Goal: Communication & Community: Answer question/provide support

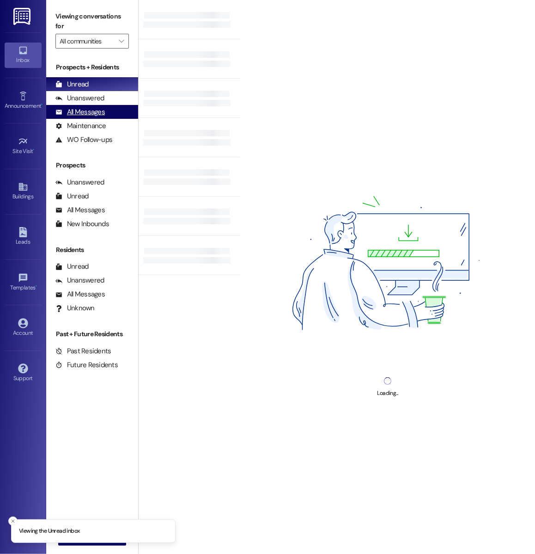
click at [103, 116] on div "All Messages" at bounding box center [79, 112] width 49 height 10
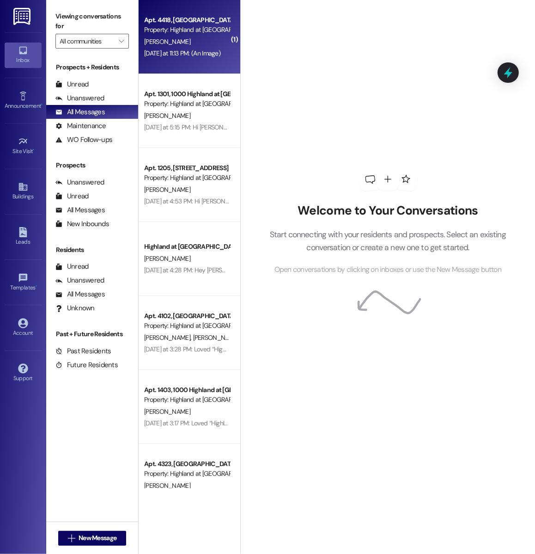
click at [157, 51] on div "Yesterday at 11:13 PM: (An Image) Yesterday at 11:13 PM: (An Image)" at bounding box center [182, 53] width 76 height 8
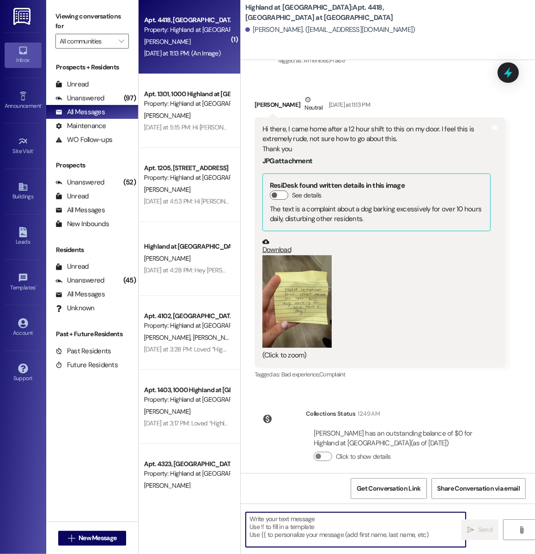
click at [281, 523] on textarea at bounding box center [356, 529] width 220 height 35
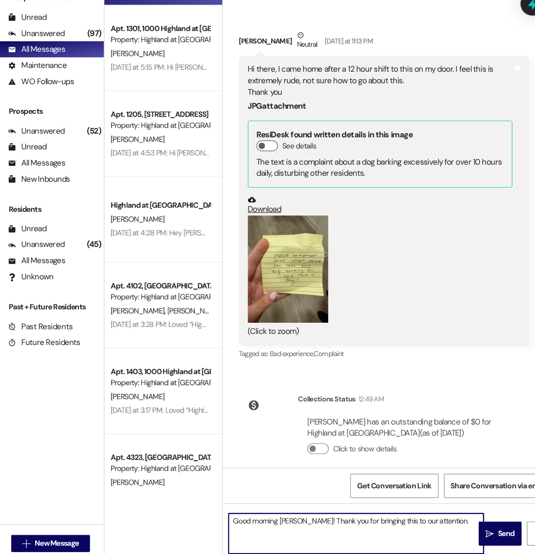
paste textarea "Please know that we absolutely understand that dogs will naturally bark and how…"
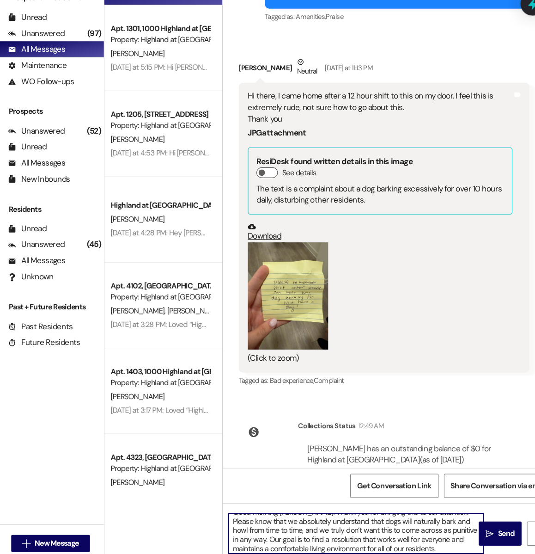
scroll to position [2, 0]
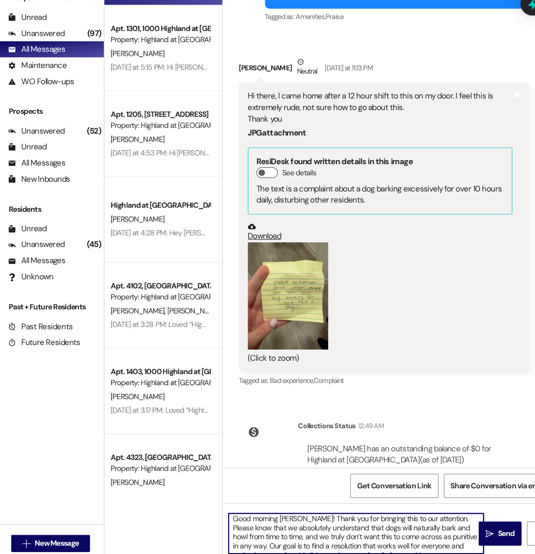
drag, startPoint x: 259, startPoint y: 542, endPoint x: 282, endPoint y: 531, distance: 26.1
click at [282, 531] on textarea "Good morning Alexia! Thank you for bringing this to our attention. Please know …" at bounding box center [356, 529] width 220 height 35
click at [286, 526] on textarea "Good morning Alexia! Thank you for bringing this to our attention. Please know …" at bounding box center [356, 529] width 220 height 35
click at [407, 527] on textarea "Good morning Alexia! Thank you for bringing this to our attention. Please know …" at bounding box center [356, 529] width 220 height 35
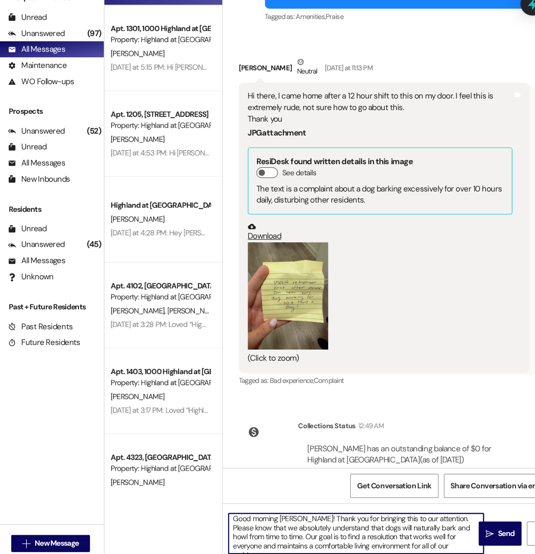
click at [433, 540] on textarea "Good morning Alexia! Thank you for bringing this to our attention. Please know …" at bounding box center [356, 529] width 220 height 35
click at [417, 532] on textarea "Good morning Alexia! Thank you for bringing this to our attention. Please know …" at bounding box center [356, 529] width 220 height 35
click at [286, 533] on textarea "Good morning Alexia! Thank you for bringing this to our attention. Please know …" at bounding box center [356, 529] width 220 height 35
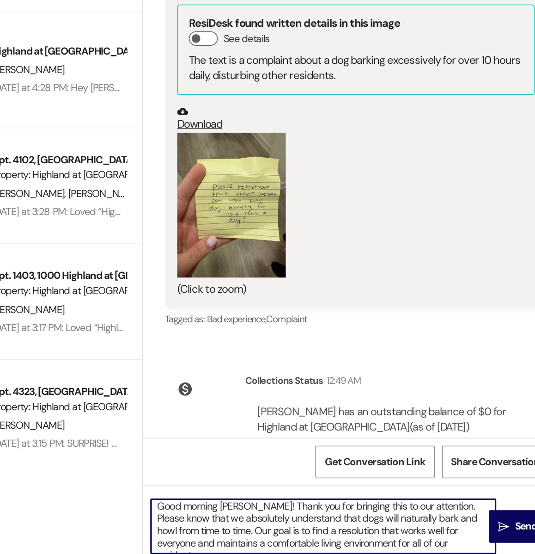
scroll to position [18, 0]
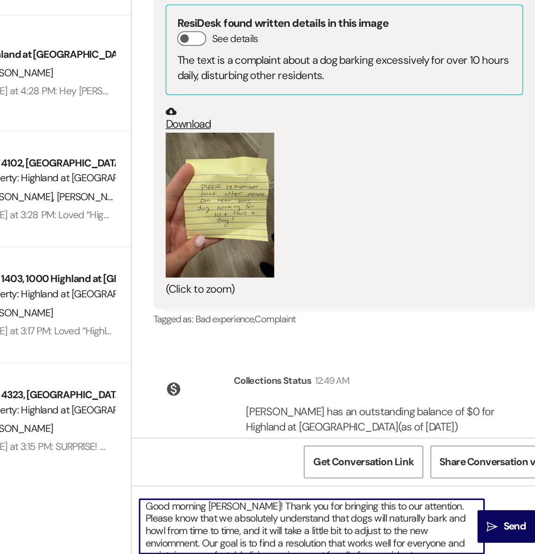
click at [416, 532] on textarea "Good morning Alexia! Thank you for bringing this to our attention. Please know …" at bounding box center [356, 529] width 220 height 35
click at [419, 533] on textarea "Good morning Alexia! Thank you for bringing this to our attention. Please know …" at bounding box center [356, 529] width 220 height 35
click at [424, 533] on textarea "Good morning Alexia! Thank you for bringing this to our attention. Please know …" at bounding box center [356, 529] width 220 height 35
click at [349, 533] on textarea "Good morning Alexia! Thank you for bringing this to our attention. Please know …" at bounding box center [356, 529] width 220 height 35
click at [354, 535] on textarea "Good morning Alexia! Thank you for bringing this to our attention. Please know …" at bounding box center [356, 529] width 220 height 35
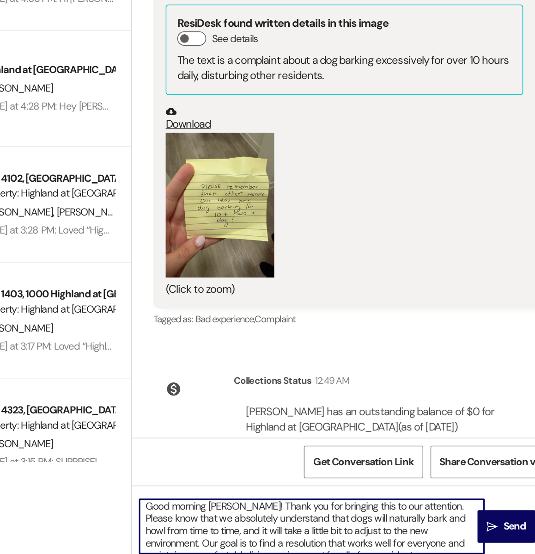
scroll to position [8, 0]
click at [423, 517] on textarea "Good morning Alexia! Thank you for bringing this to our attention. Please know …" at bounding box center [356, 529] width 220 height 35
click at [445, 538] on textarea "Good morning Alexia! Thank you for bringing this to our attention. Please know …" at bounding box center [356, 529] width 220 height 35
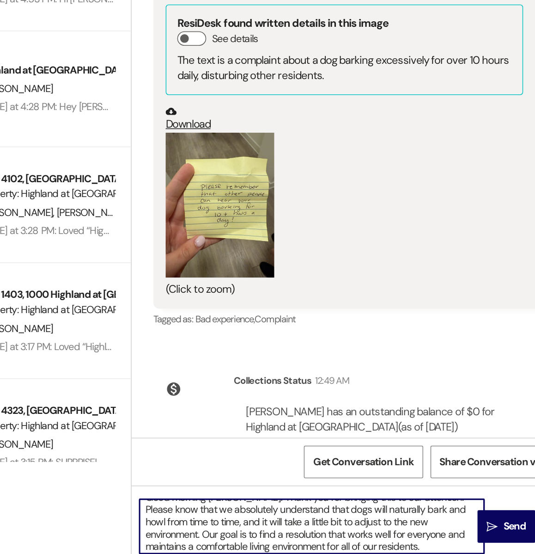
click at [443, 527] on textarea "Good morning Alexia! Thank you for bringing this to our attention. Please know …" at bounding box center [356, 529] width 220 height 35
click at [351, 527] on textarea "Good morning Alexia! Thank you for bringing this to our attention. Please know …" at bounding box center [356, 529] width 220 height 35
click at [354, 527] on textarea "Good morning Alexia! Thank you for bringing this to our attention. Please know …" at bounding box center [356, 529] width 220 height 35
click at [352, 527] on textarea "Good morning Alexia! Thank you for bringing this to our attention. Please know …" at bounding box center [356, 529] width 220 height 35
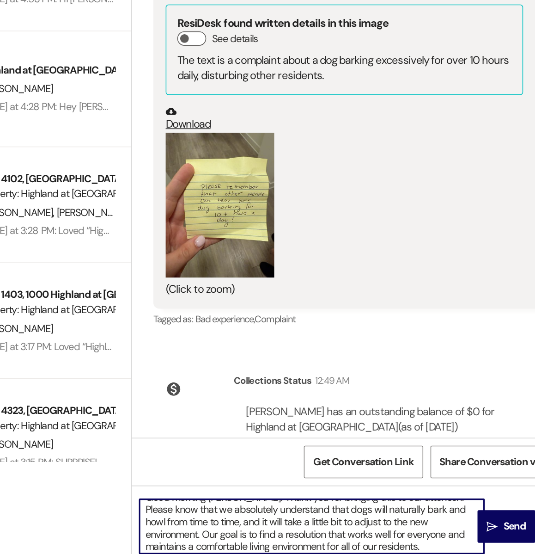
click at [352, 527] on textarea "Good morning Alexia! Thank you for bringing this to our attention. Please know …" at bounding box center [356, 529] width 220 height 35
click at [355, 527] on textarea "Good morning Alexia! Thank you for bringing this to our attention. Please know …" at bounding box center [356, 529] width 220 height 35
click at [362, 534] on textarea "Good morning Alexia! Thank you for bringing this to our attention. Please know …" at bounding box center [356, 529] width 220 height 35
click at [355, 532] on textarea "Good morning Alexia! Thank you for bringing this to our attention. Please know …" at bounding box center [356, 529] width 220 height 35
drag, startPoint x: 380, startPoint y: 528, endPoint x: 349, endPoint y: 527, distance: 30.1
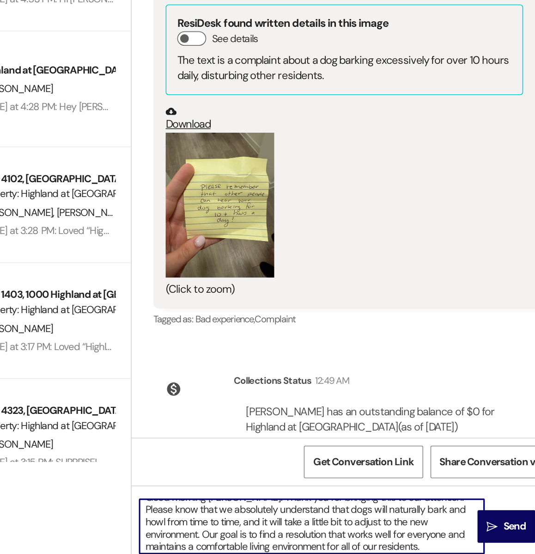
click at [349, 527] on textarea "Good morning Alexia! Thank you for bringing this to our attention. Please know …" at bounding box center [356, 529] width 220 height 35
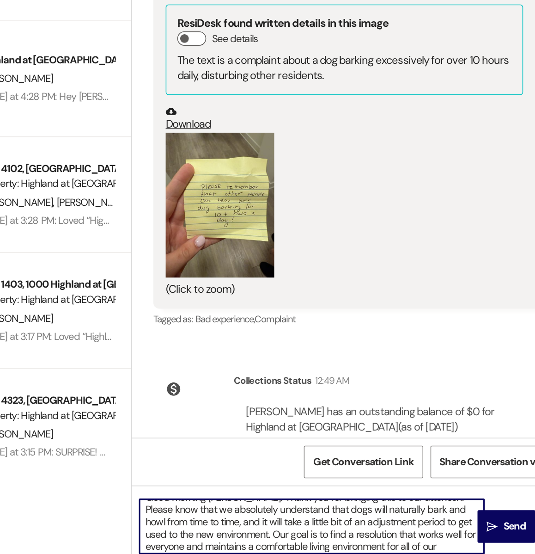
scroll to position [15, 0]
click at [330, 536] on textarea "Good morning Alexia! Thank you for bringing this to our attention. Please know …" at bounding box center [356, 529] width 220 height 35
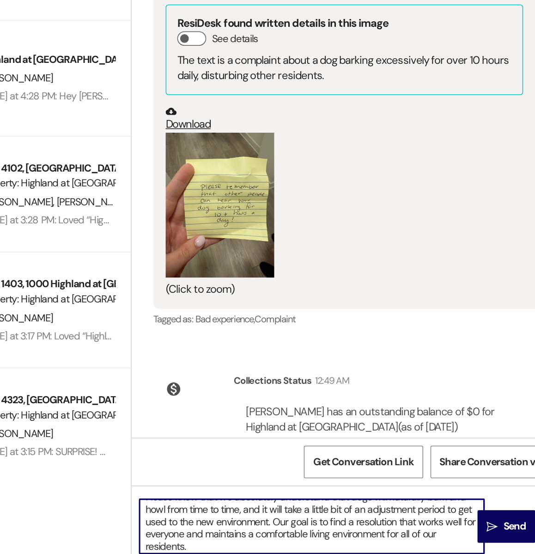
click at [309, 526] on textarea "Good morning Alexia! Thank you for bringing this to our attention. Please know …" at bounding box center [356, 529] width 220 height 35
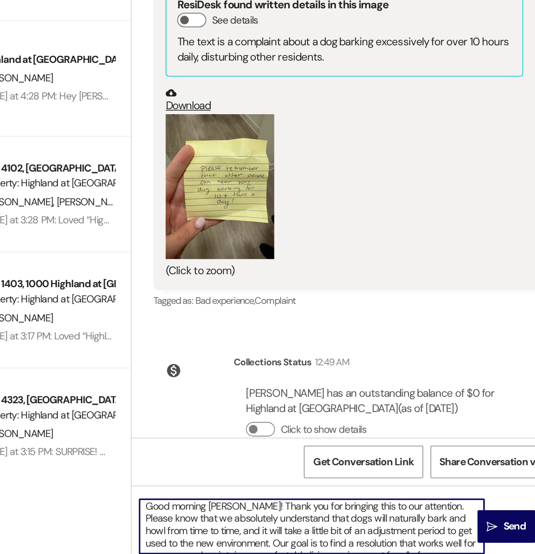
scroll to position [5038, 0]
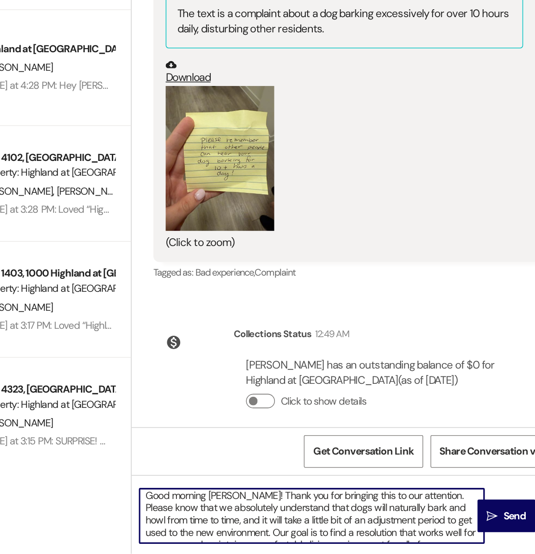
click at [308, 539] on textarea "Good morning Alexia! Thank you for bringing this to our attention. Please know …" at bounding box center [356, 529] width 220 height 35
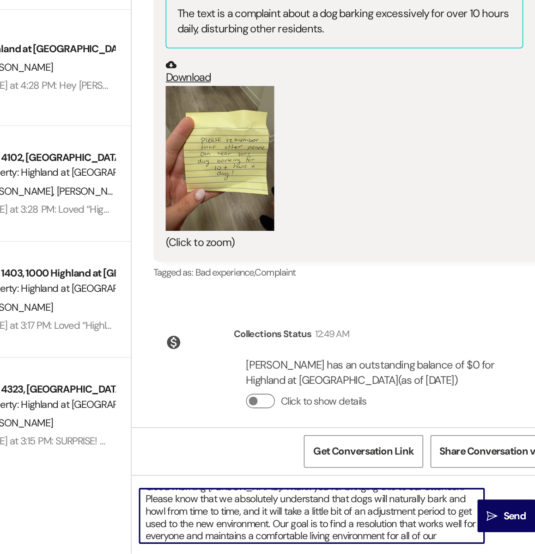
scroll to position [16, 0]
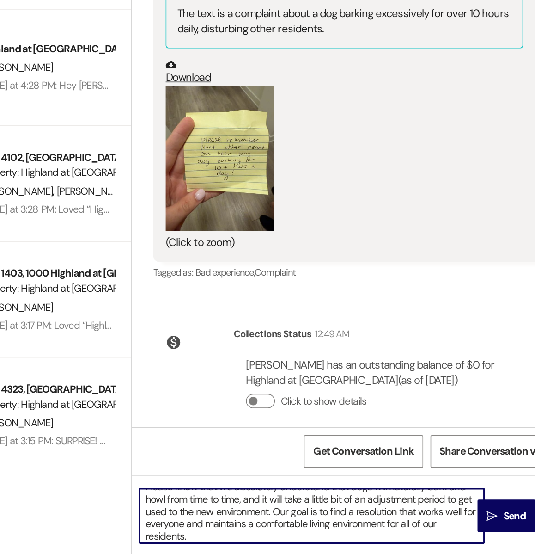
click at [310, 525] on textarea "Good morning Alexia! Thank you for bringing this to our attention. Please know …" at bounding box center [356, 529] width 220 height 35
click at [311, 526] on textarea "Good morning Alexia! Thank you for bringing this to our attention. Please know …" at bounding box center [356, 529] width 220 height 35
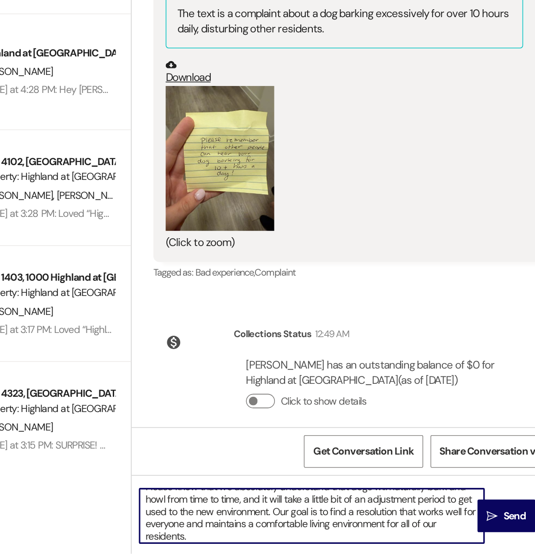
scroll to position [12, 0]
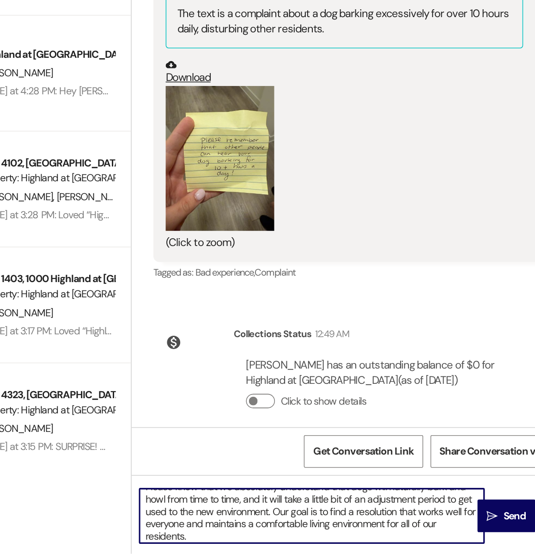
click at [290, 527] on textarea "Good morning Alexia! Thank you for bringing this to our attention. Please know …" at bounding box center [356, 529] width 220 height 35
drag, startPoint x: 306, startPoint y: 527, endPoint x: 273, endPoint y: 529, distance: 32.9
click at [273, 529] on textarea "Good morning Alexia! Thank you for bringing this to our attention. Please know …" at bounding box center [356, 529] width 220 height 35
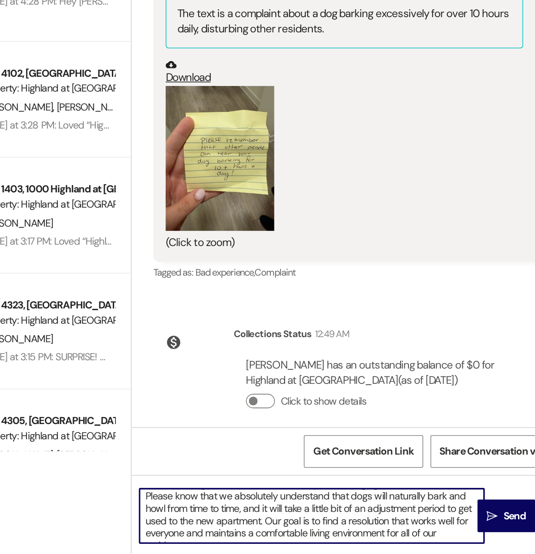
scroll to position [69, 0]
click at [442, 543] on textarea "Good morning Alexia! Thank you for bringing this to our attention. Please know …" at bounding box center [356, 529] width 220 height 35
click at [305, 533] on textarea "Good morning Alexia! Thank you for bringing this to our attention. Please know …" at bounding box center [356, 529] width 220 height 35
click at [308, 533] on textarea "Good morning Alexia! Thank you for bringing this to our attention. Please know …" at bounding box center [356, 529] width 220 height 35
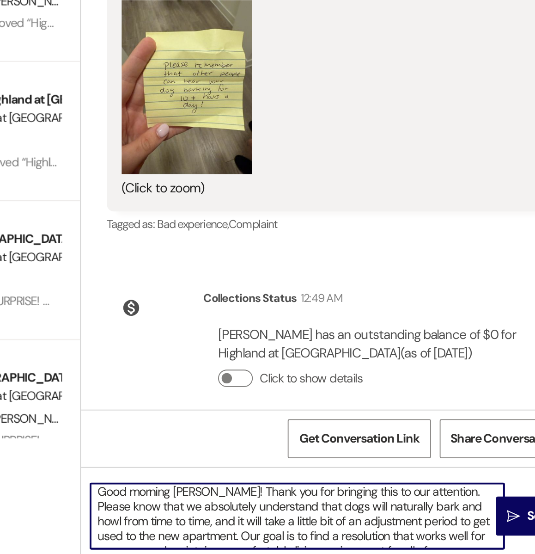
scroll to position [8, 0]
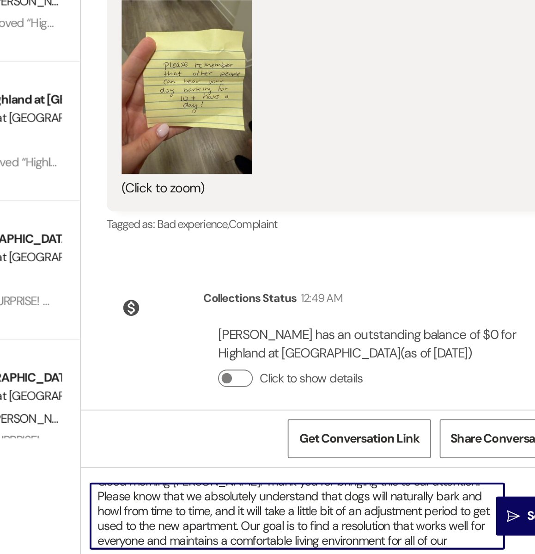
click at [312, 534] on textarea "Good morning Alexia! Thank you for bringing this to our attention. Please know …" at bounding box center [356, 529] width 220 height 35
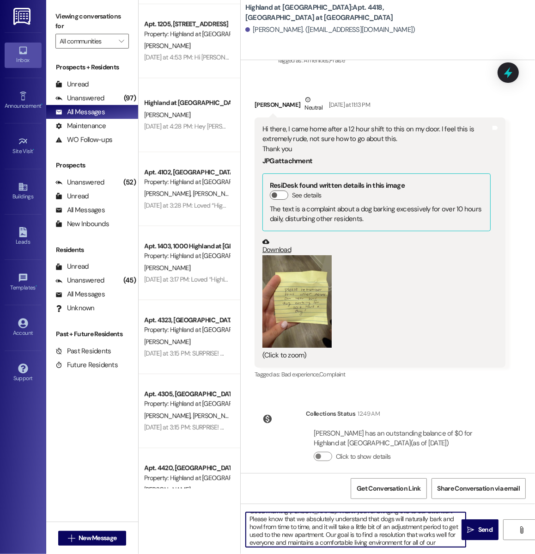
scroll to position [10, 0]
click at [307, 533] on textarea "Good morning Alexia! Thank you for bringing this to our attention. Please know …" at bounding box center [356, 529] width 220 height 35
click at [303, 532] on textarea "Good morning Alexia! Thank you for bringing this to our attention. Please know …" at bounding box center [356, 529] width 220 height 35
click at [308, 532] on textarea "Good morning Alexia! Thank you for bringing this to our attention. Please know …" at bounding box center [356, 529] width 220 height 35
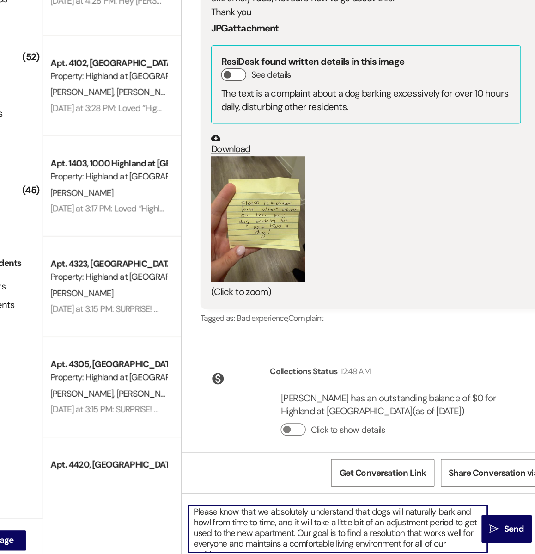
scroll to position [125, 0]
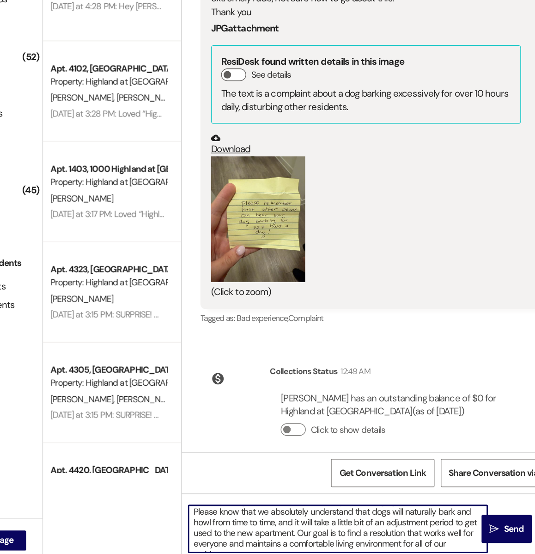
click at [303, 533] on textarea "Good morning Alexia! Thank you for bringing this to our attention. Please know …" at bounding box center [356, 529] width 220 height 35
click at [296, 525] on textarea "Good morning Alexia! Thank you for bringing this to our attention. Please know …" at bounding box center [356, 529] width 220 height 35
click at [307, 534] on textarea "Good morning Alexia! Thank you for bringing this to our attention. Please know …" at bounding box center [356, 529] width 220 height 35
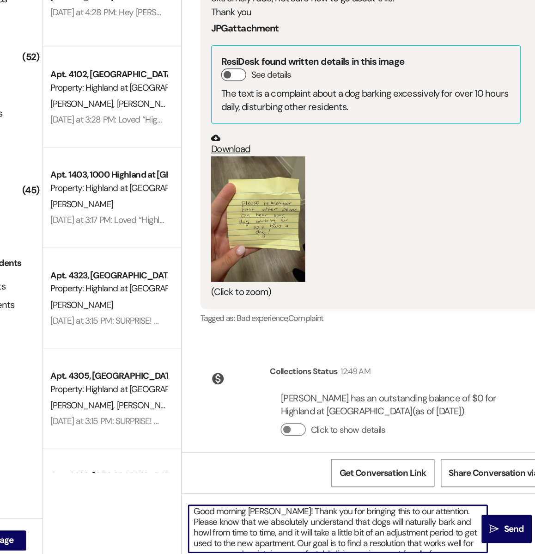
scroll to position [8, 0]
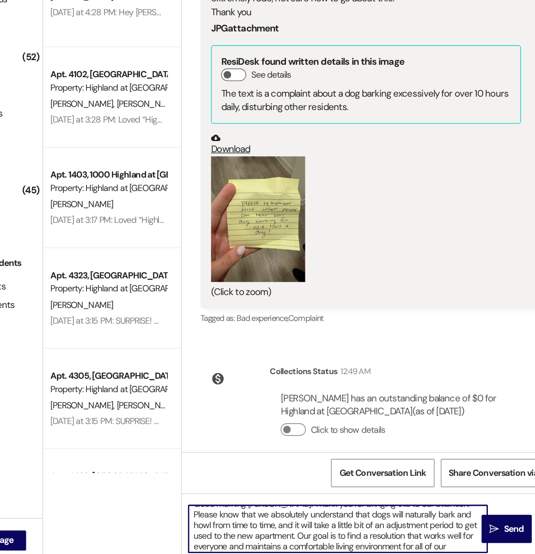
click at [303, 533] on textarea "Good morning Alexia! Thank you for bringing this to our attention. Please know …" at bounding box center [356, 529] width 220 height 35
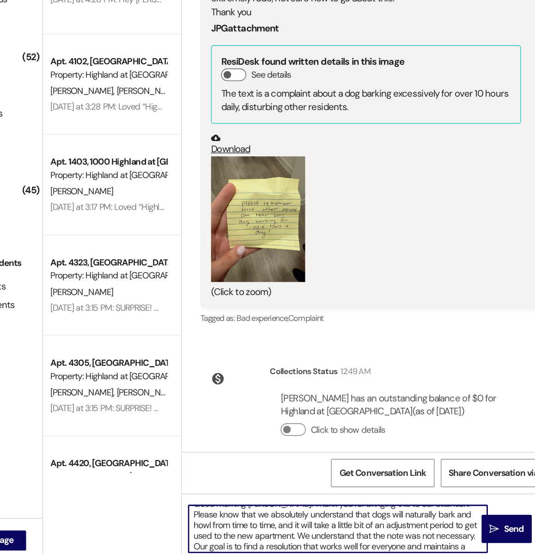
scroll to position [131, 0]
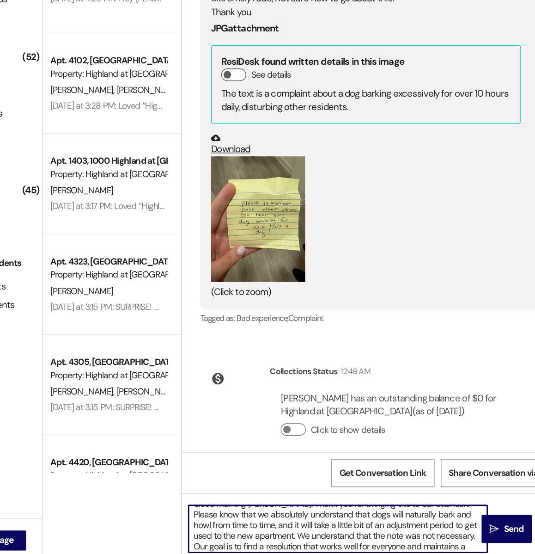
click at [437, 541] on textarea "Good morning Alexia! Thank you for bringing this to our attention. Please know …" at bounding box center [356, 529] width 220 height 35
click at [435, 535] on textarea "Good morning Alexia! Thank you for bringing this to our attention. Please know …" at bounding box center [356, 529] width 220 height 35
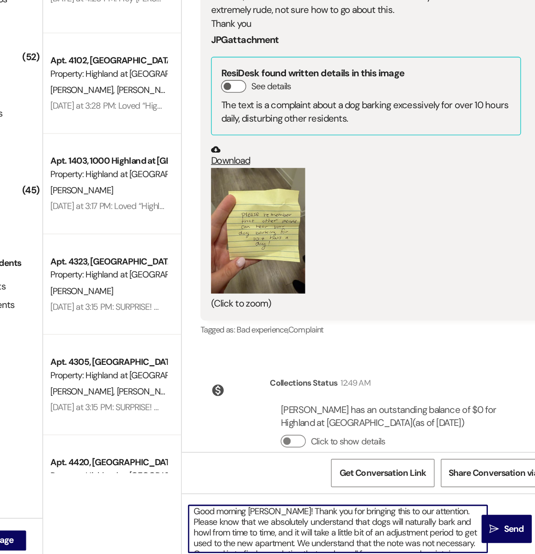
scroll to position [8, 0]
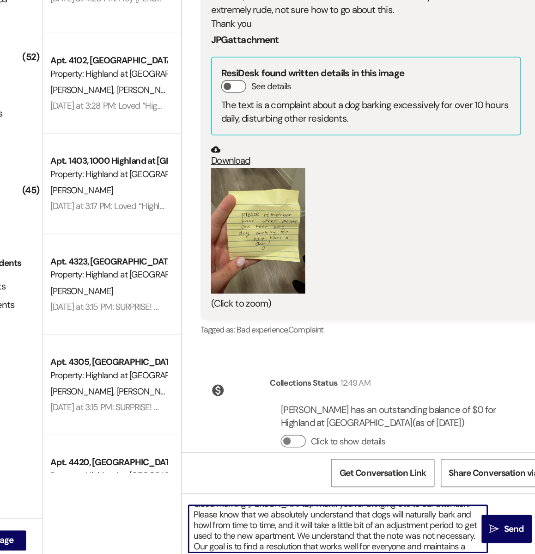
click at [313, 535] on textarea "Good morning Alexia! Thank you for bringing this to our attention. Please know …" at bounding box center [356, 529] width 220 height 35
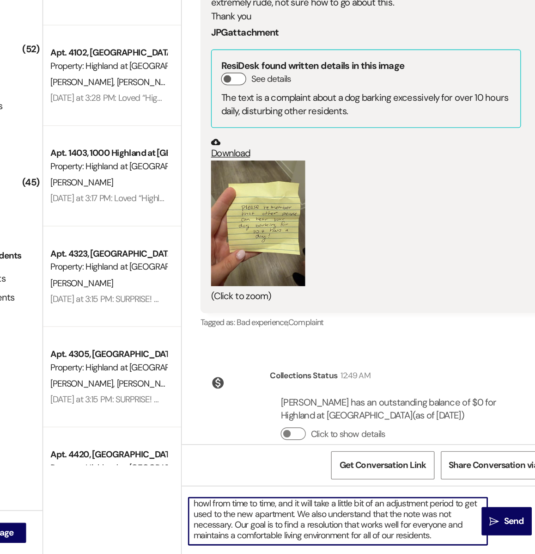
drag, startPoint x: 447, startPoint y: 535, endPoint x: 306, endPoint y: 527, distance: 141.2
click at [306, 527] on textarea "Good morning Alexia! Thank you for bringing this to our attention. Please know …" at bounding box center [356, 529] width 220 height 35
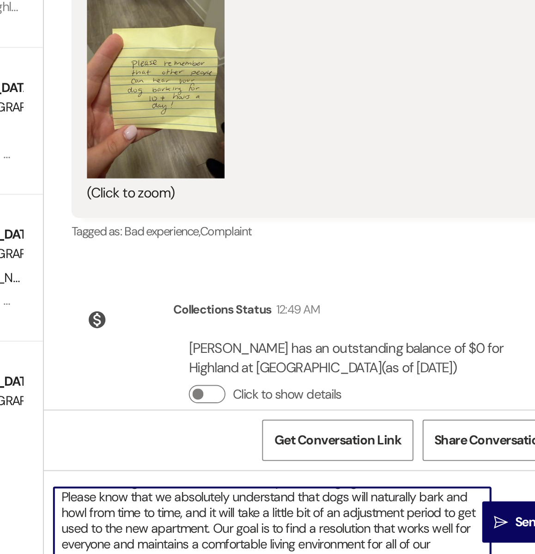
scroll to position [5038, 0]
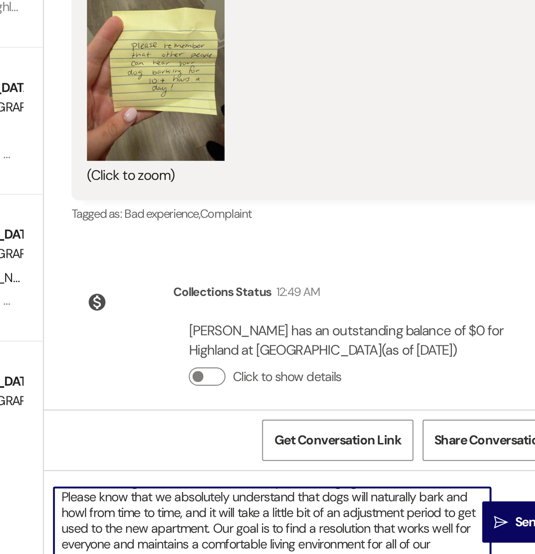
click at [448, 543] on textarea "Good morning Alexia! Thank you for bringing this to our attention. Please know …" at bounding box center [356, 529] width 220 height 35
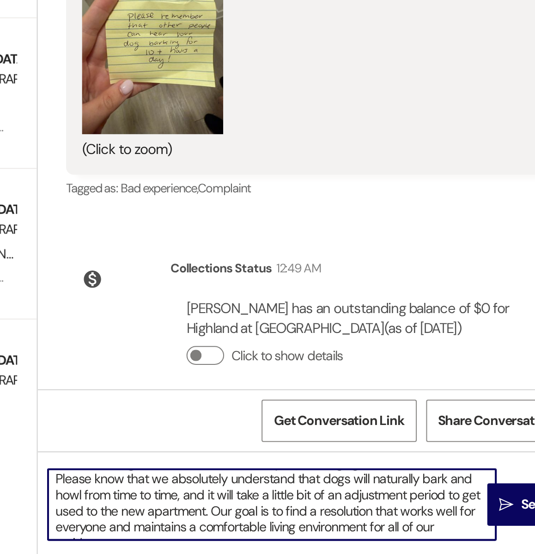
click at [304, 530] on textarea "Good morning Alexia! Thank you for bringing this to our attention. Please know …" at bounding box center [356, 529] width 220 height 35
click at [437, 538] on textarea "Good morning Alexia! Thank you for bringing this to our attention. Please know …" at bounding box center [356, 529] width 220 height 35
click at [304, 533] on textarea "Good morning Alexia! Thank you for bringing this to our attention. Please know …" at bounding box center [356, 529] width 220 height 35
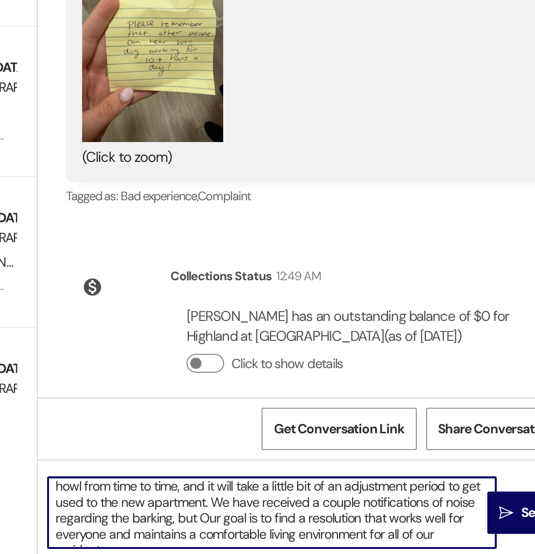
drag, startPoint x: 318, startPoint y: 534, endPoint x: 306, endPoint y: 528, distance: 14.3
click at [306, 528] on textarea "Good morning Alexia! Thank you for bringing this to our attention. Please know …" at bounding box center [356, 529] width 220 height 35
click at [318, 533] on textarea "Good morning Alexia! Thank you for bringing this to our attention. Please know …" at bounding box center [356, 529] width 220 height 35
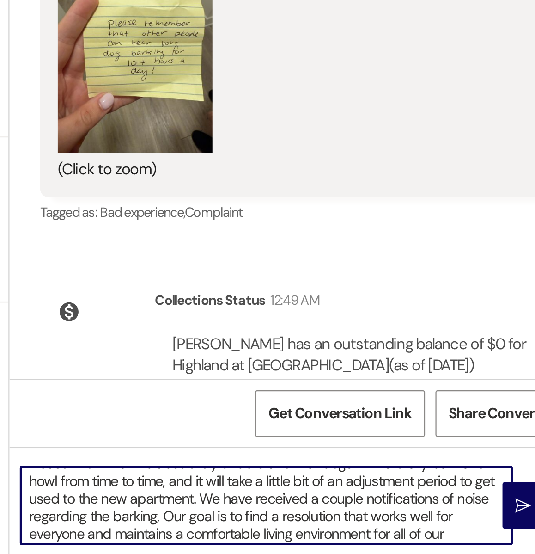
scroll to position [5038, 0]
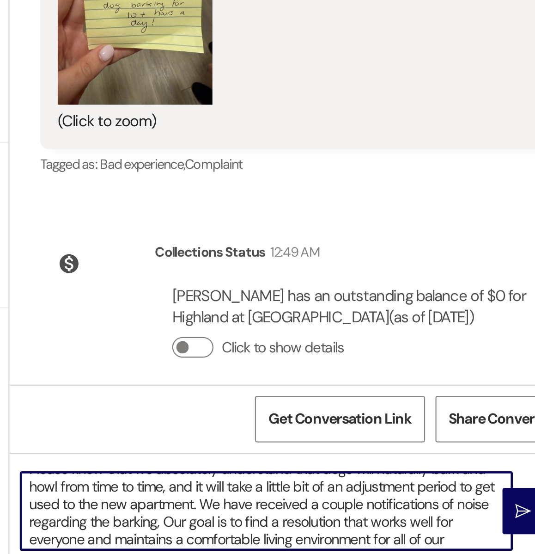
click at [307, 536] on textarea "Good morning Alexia! Thank you for bringing this to our attention. Please know …" at bounding box center [356, 529] width 220 height 35
drag, startPoint x: 309, startPoint y: 536, endPoint x: 305, endPoint y: 528, distance: 8.9
click at [305, 528] on textarea "Good morning Alexia! Thank you for bringing this to our attention. Please know …" at bounding box center [356, 529] width 220 height 35
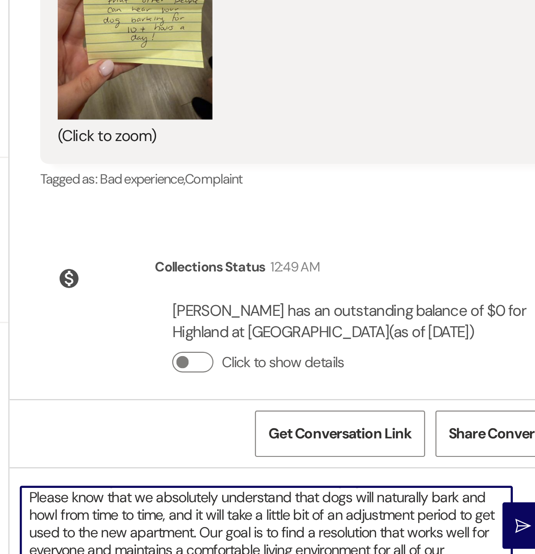
scroll to position [2, 0]
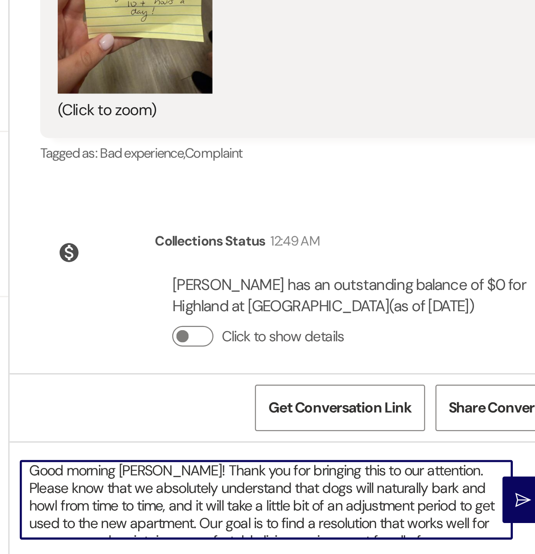
click at [304, 541] on textarea "Good morning Alexia! Thank you for bringing this to our attention. Please know …" at bounding box center [356, 529] width 220 height 35
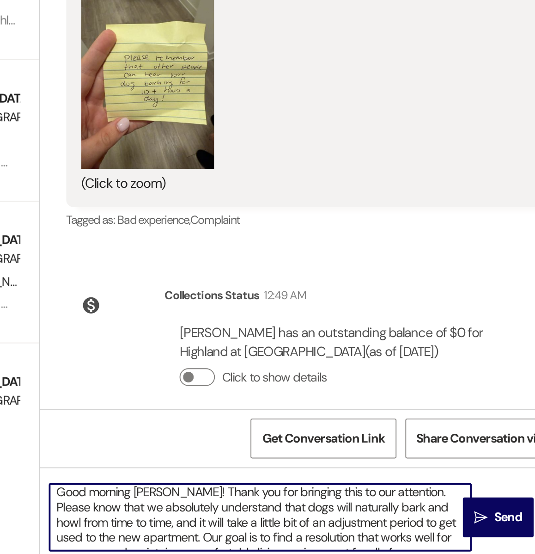
scroll to position [0, 0]
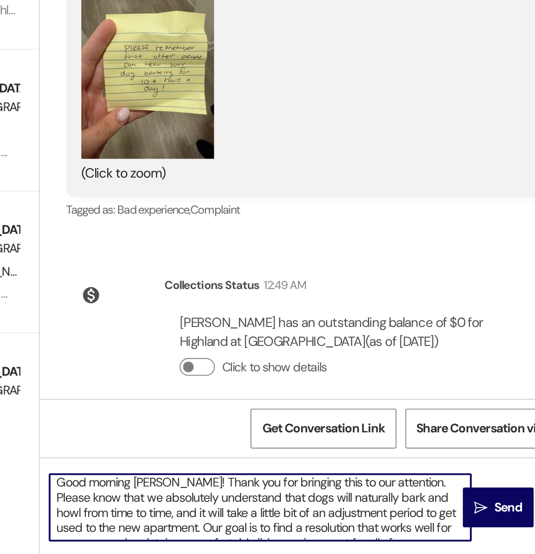
click at [424, 514] on textarea "Good morning Alexia! Thank you for bringing this to our attention. Please know …" at bounding box center [356, 529] width 220 height 35
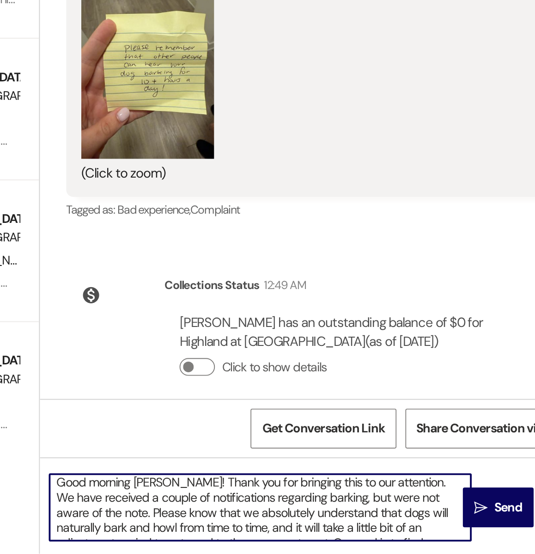
click at [404, 526] on textarea "Good morning Alexia! Thank you for bringing this to our attention. We have rece…" at bounding box center [356, 529] width 220 height 35
click at [401, 527] on textarea "Good morning Alexia! Thank you for bringing this to our attention. We have rece…" at bounding box center [356, 529] width 220 height 35
click at [275, 533] on textarea "Good morning Alexia! Thank you for bringing this to our attention. We have rece…" at bounding box center [356, 529] width 220 height 35
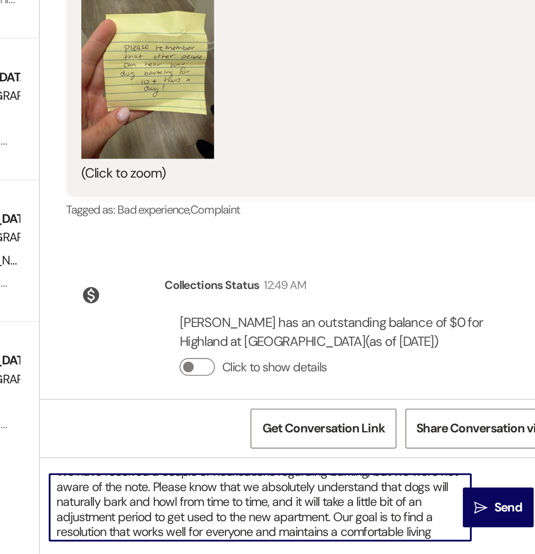
scroll to position [23, 0]
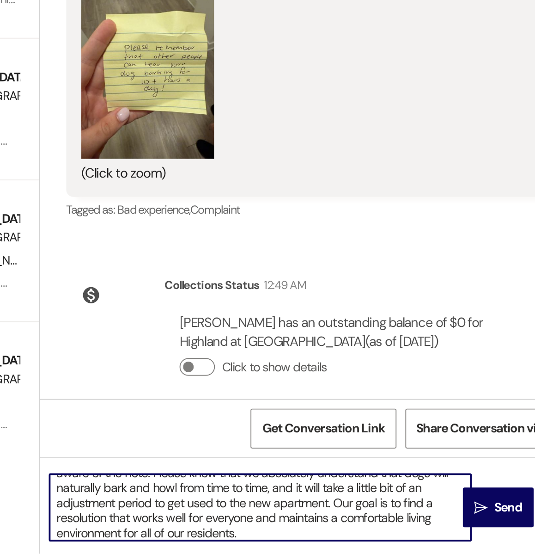
click at [342, 546] on textarea "Good morning Alexia! Thank you for bringing this to our attention. We have rece…" at bounding box center [356, 529] width 220 height 35
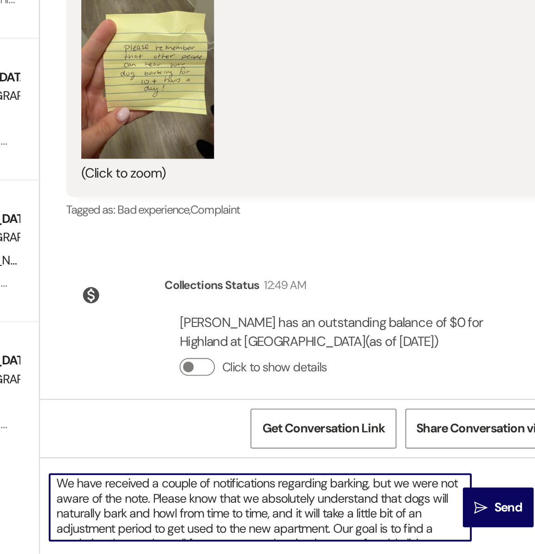
scroll to position [2, 0]
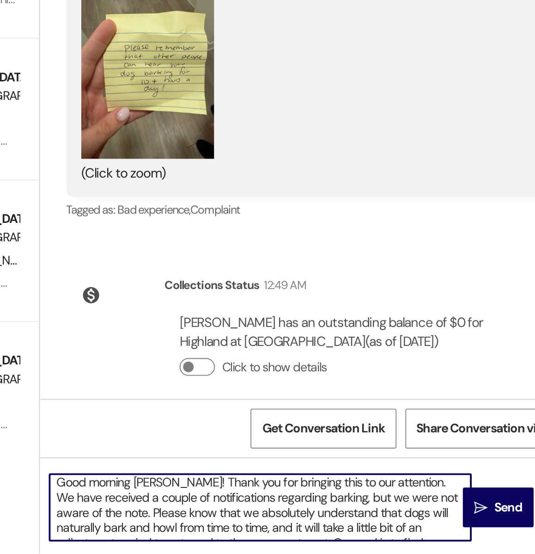
click at [272, 533] on textarea "Good morning Alexia! Thank you for bringing this to our attention. We have rece…" at bounding box center [356, 529] width 220 height 35
click at [273, 533] on textarea "Good morning Alexia! Thank you for bringing this to our attention. We have rece…" at bounding box center [356, 529] width 220 height 35
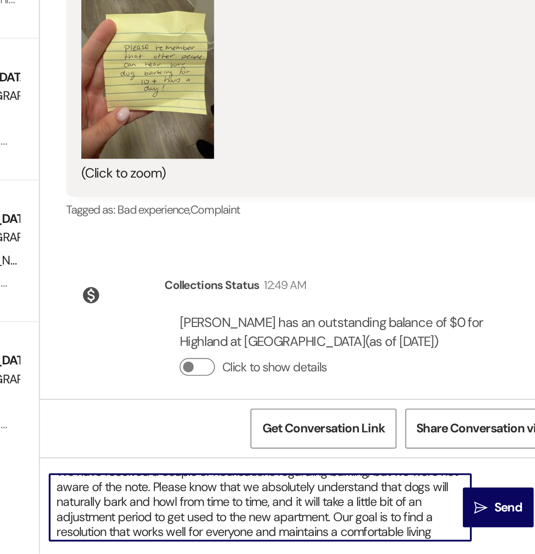
scroll to position [23, 0]
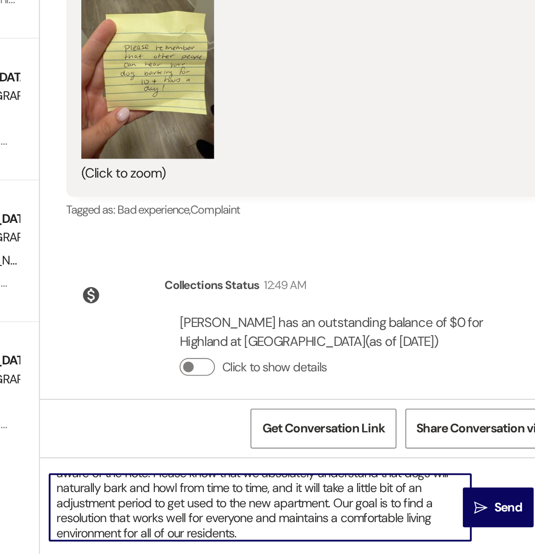
click at [334, 540] on textarea "Good morning Alexia! Thank you for bringing this to our attention. We have rece…" at bounding box center [356, 529] width 220 height 35
click at [340, 541] on textarea "Good morning Alexia! Thank you for bringing this to our attention. We have rece…" at bounding box center [356, 529] width 220 height 35
click at [372, 528] on textarea "Good morning Alexia! Thank you for bringing this to our attention. We have rece…" at bounding box center [356, 529] width 220 height 35
click at [360, 528] on textarea "Good morning Alexia! Thank you for bringing this to our attention. We have rece…" at bounding box center [356, 529] width 220 height 35
click at [363, 527] on textarea "Good morning Alexia! Thank you for bringing this to our attention. We have rece…" at bounding box center [356, 529] width 220 height 35
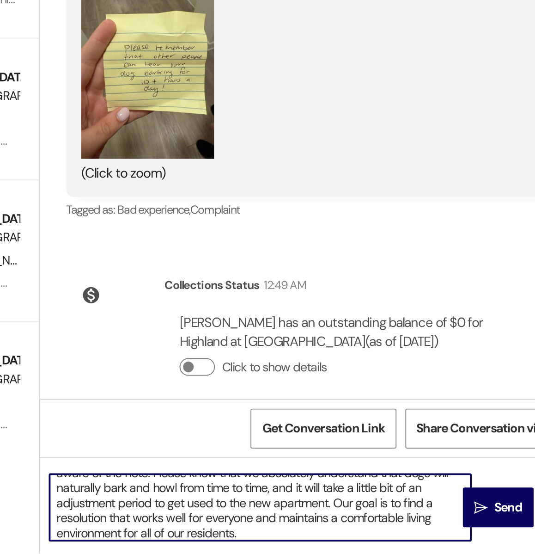
scroll to position [25, 0]
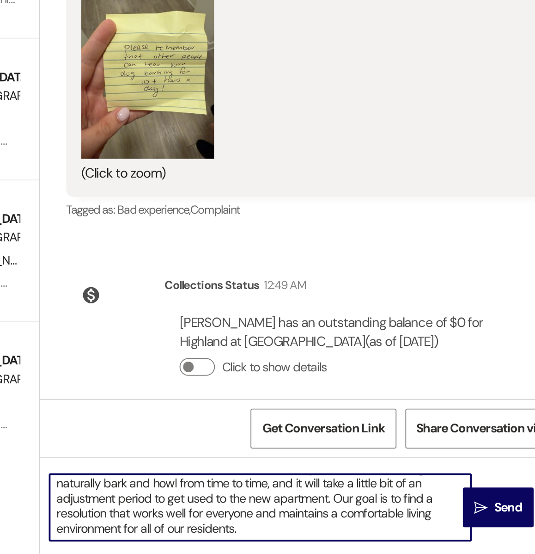
drag, startPoint x: 362, startPoint y: 527, endPoint x: 394, endPoint y: 543, distance: 36.2
click at [394, 543] on textarea "Good morning Alexia! Thank you for bringing this to our attention. We have rece…" at bounding box center [356, 529] width 220 height 35
click at [386, 543] on textarea "Good morning Alexia! Thank you for bringing this to our attention. We have rece…" at bounding box center [356, 529] width 220 height 35
click at [441, 525] on textarea "Good morning Alexia! Thank you for bringing this to our attention. We have rece…" at bounding box center [356, 529] width 220 height 35
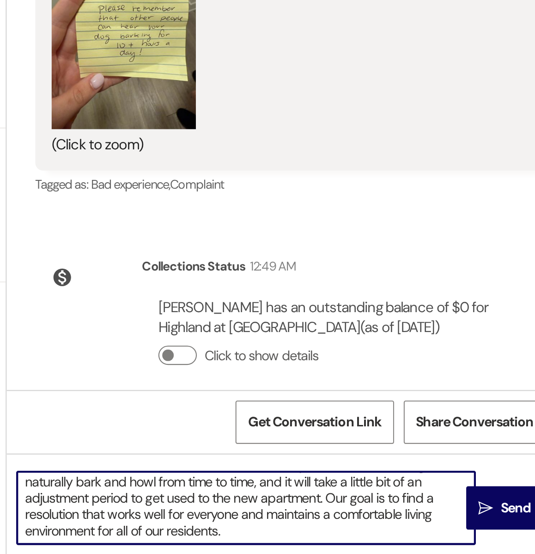
scroll to position [171, 0]
click at [384, 543] on textarea "Good morning Alexia! Thank you for bringing this to our attention. We have rece…" at bounding box center [356, 529] width 220 height 35
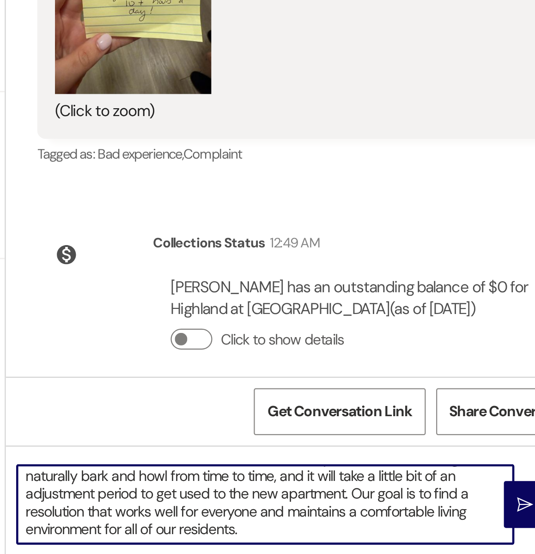
drag, startPoint x: 361, startPoint y: 525, endPoint x: 407, endPoint y: 538, distance: 47.4
click at [407, 538] on textarea "Good morning Alexia! Thank you for bringing this to our attention. We have rece…" at bounding box center [356, 529] width 220 height 35
drag, startPoint x: 362, startPoint y: 524, endPoint x: 371, endPoint y: 524, distance: 8.8
click at [371, 524] on textarea "Good morning Alexia! Thank you for bringing this to our attention. We have rece…" at bounding box center [356, 529] width 220 height 35
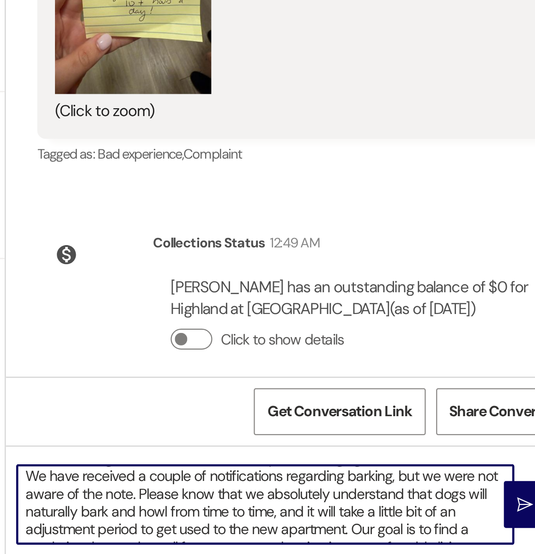
scroll to position [2, 0]
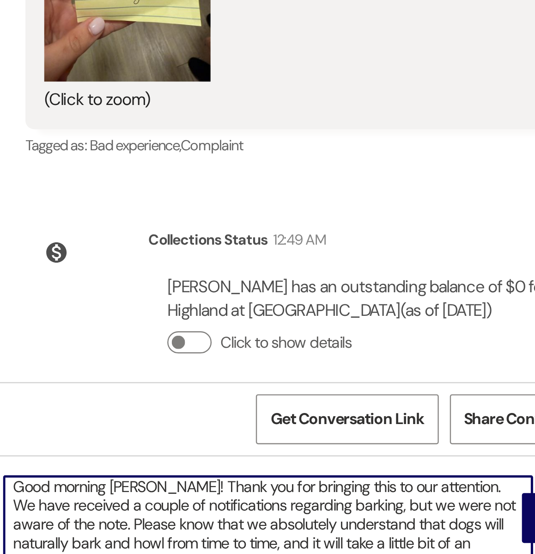
click at [271, 534] on textarea "Good morning Alexia! Thank you for bringing this to our attention. We have rece…" at bounding box center [356, 529] width 220 height 35
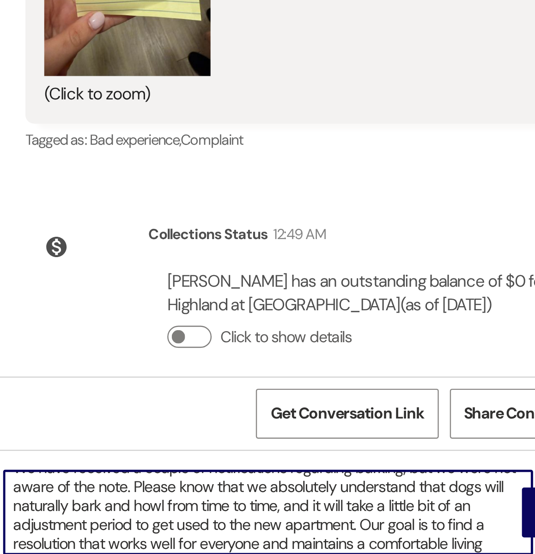
scroll to position [23, 0]
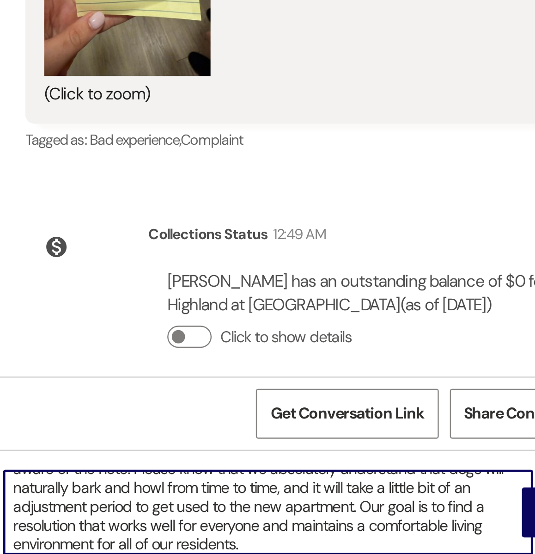
click at [362, 539] on textarea "Good morning Alexia! Thank you for bringing this to our attention. We have rece…" at bounding box center [356, 529] width 220 height 35
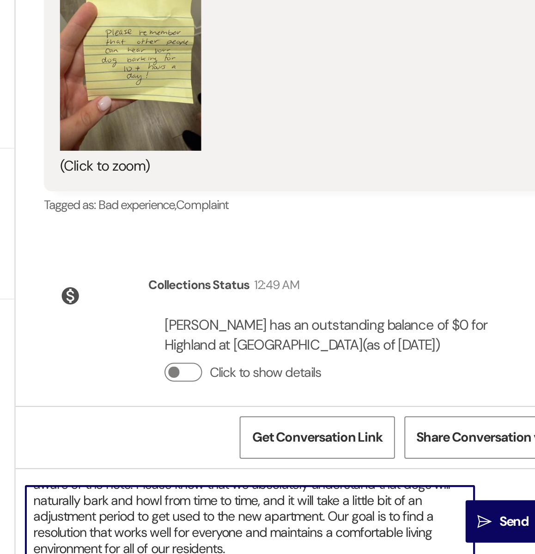
drag, startPoint x: 362, startPoint y: 525, endPoint x: 400, endPoint y: 540, distance: 40.3
click at [400, 540] on textarea "Good morning Alexia! Thank you for bringing this to our attention. We have rece…" at bounding box center [356, 529] width 220 height 35
click at [396, 530] on textarea "Good morning Alexia! Thank you for bringing this to our attention. We have rece…" at bounding box center [356, 529] width 220 height 35
drag, startPoint x: 350, startPoint y: 540, endPoint x: 362, endPoint y: 525, distance: 19.1
click at [362, 525] on textarea "Good morning Alexia! Thank you for bringing this to our attention. We have rece…" at bounding box center [356, 529] width 220 height 35
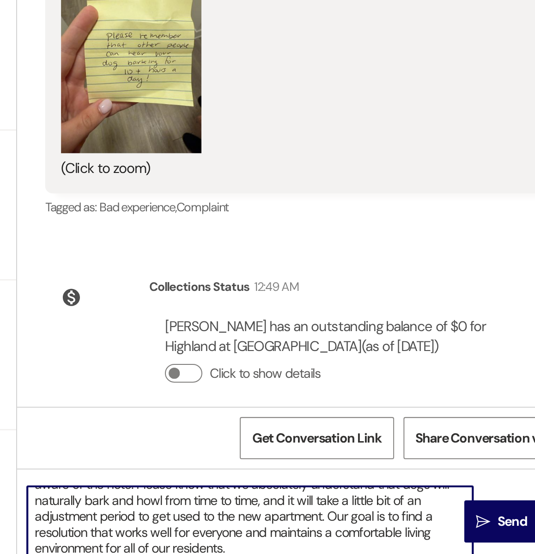
scroll to position [183, 0]
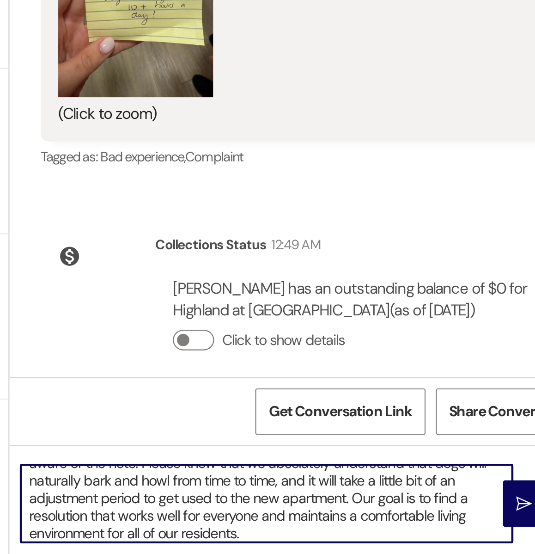
click at [364, 529] on textarea "Good morning Alexia! Thank you for bringing this to our attention. We have rece…" at bounding box center [356, 529] width 220 height 35
click at [318, 543] on textarea "Good morning Alexia! Thank you for bringing this to our attention. We have rece…" at bounding box center [356, 529] width 220 height 35
drag, startPoint x: 333, startPoint y: 542, endPoint x: 363, endPoint y: 523, distance: 35.5
click at [363, 523] on textarea "Good morning Alexia! Thank you for bringing this to our attention. We have rece…" at bounding box center [356, 529] width 220 height 35
click at [348, 542] on textarea "Good morning Alexia! Thank you for bringing this to our attention. We have rece…" at bounding box center [356, 529] width 220 height 35
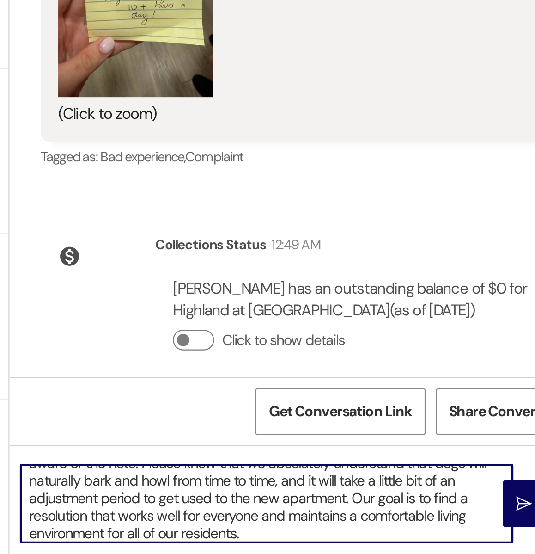
drag, startPoint x: 362, startPoint y: 526, endPoint x: 372, endPoint y: 540, distance: 17.3
click at [372, 540] on textarea "Good morning Alexia! Thank you for bringing this to our attention. We have rece…" at bounding box center [356, 529] width 220 height 35
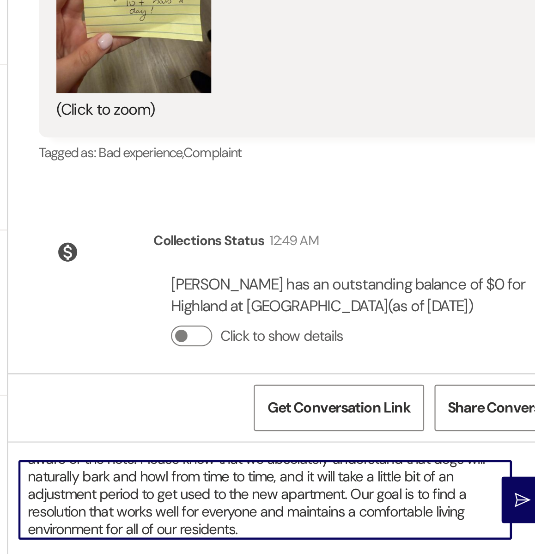
click at [338, 544] on textarea "Good morning Alexia! Thank you for bringing this to our attention. We have rece…" at bounding box center [356, 529] width 220 height 35
drag, startPoint x: 347, startPoint y: 541, endPoint x: 363, endPoint y: 526, distance: 21.9
click at [363, 526] on textarea "Good morning Alexia! Thank you for bringing this to our attention. We have rece…" at bounding box center [356, 529] width 220 height 35
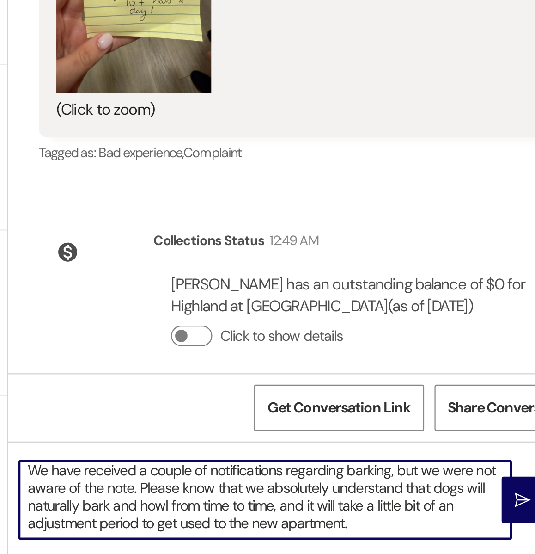
scroll to position [10, 0]
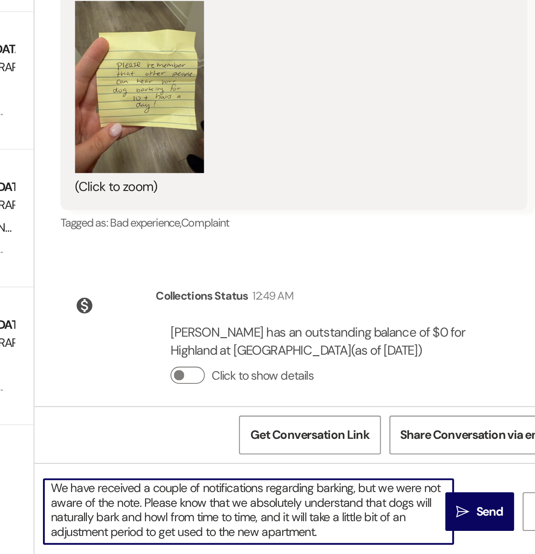
paste textarea "With that in mind, we’d love to hear if there are any additional solutions or s…"
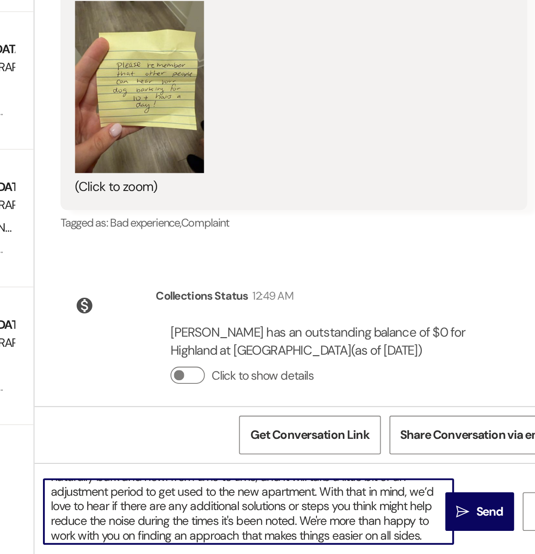
drag, startPoint x: 351, startPoint y: 533, endPoint x: 311, endPoint y: 533, distance: 39.8
click at [311, 533] on textarea "Good morning Alexia! Thank you for bringing this to our attention. We have rece…" at bounding box center [356, 529] width 220 height 35
drag, startPoint x: 425, startPoint y: 544, endPoint x: 363, endPoint y: 521, distance: 65.4
click at [363, 521] on textarea "Good morning Alexia! Thank you for bringing this to our attention. We have rece…" at bounding box center [356, 529] width 220 height 35
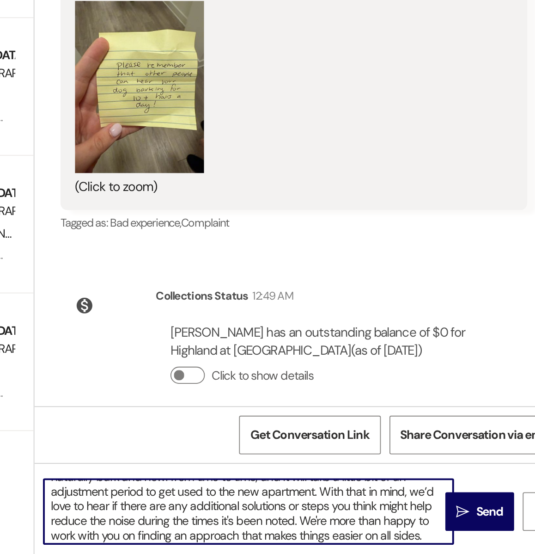
type textarea "Good morning Alexia! Thank you for bringing this to our attention. We have rece…"
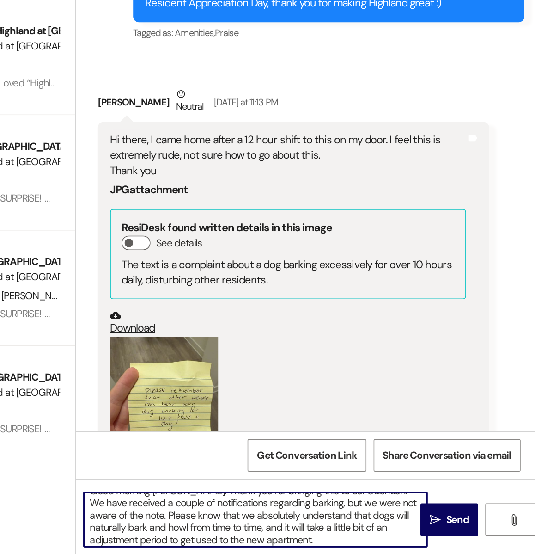
scroll to position [170, 0]
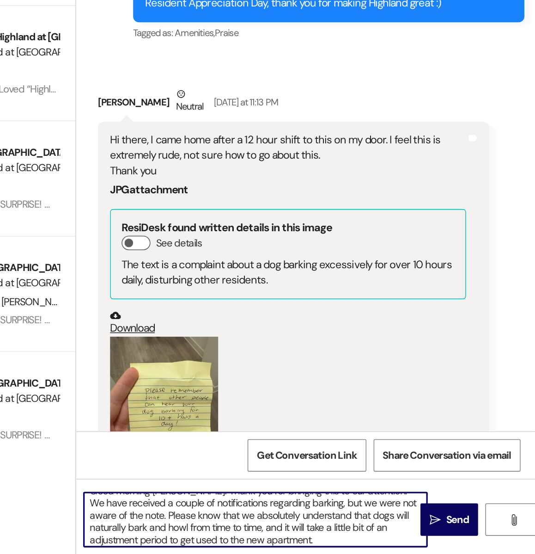
click at [374, 542] on textarea "Good morning Alexia! Thank you for bringing this to our attention. We have rece…" at bounding box center [356, 529] width 220 height 35
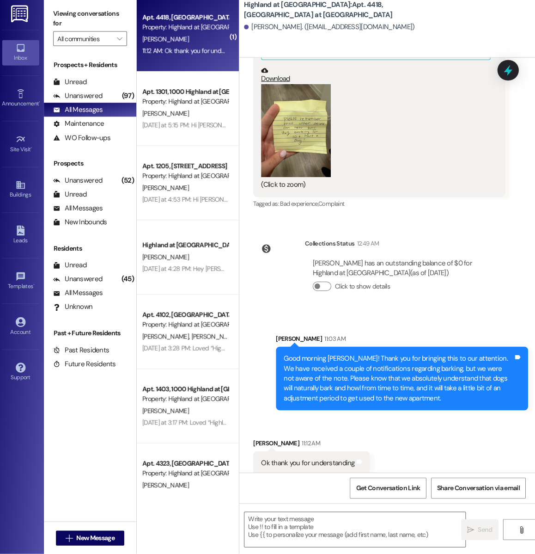
scroll to position [0, 0]
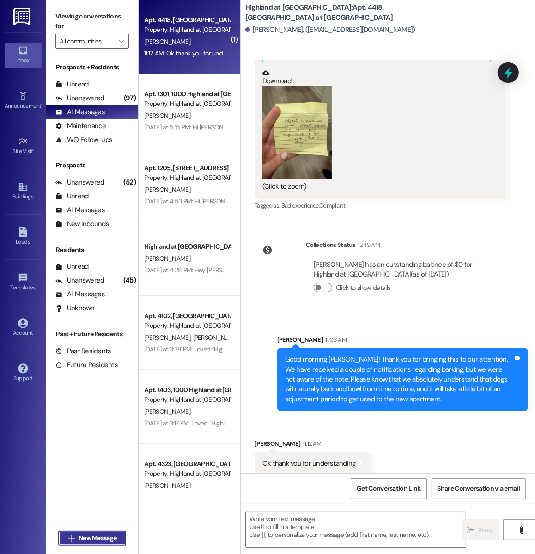
click at [83, 541] on span "New Message" at bounding box center [98, 538] width 38 height 10
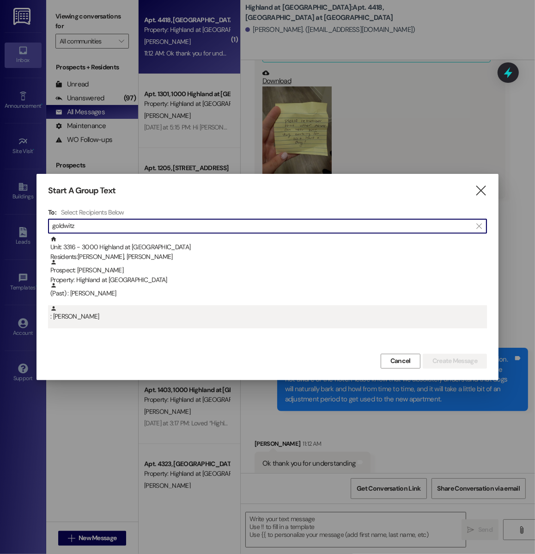
type input "goldwitz"
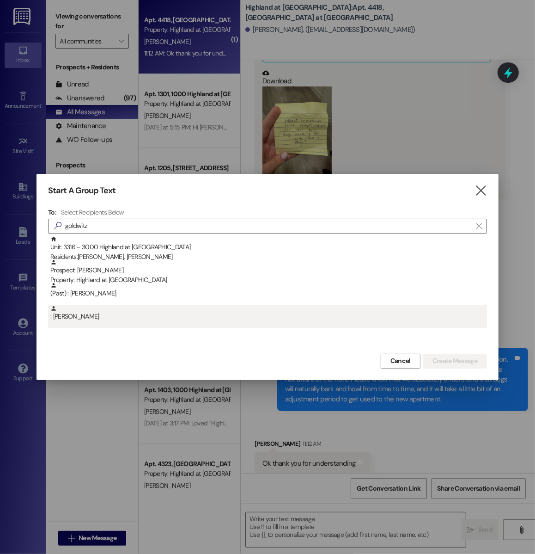
click at [116, 319] on div ": Joseph Wood" at bounding box center [268, 313] width 437 height 16
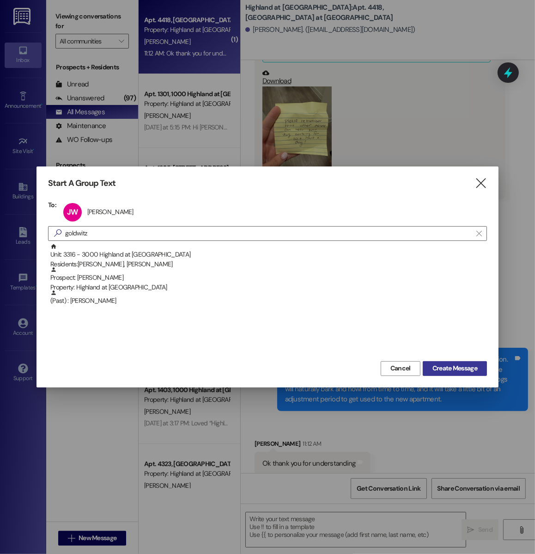
click at [448, 370] on span "Create Message" at bounding box center [455, 368] width 45 height 10
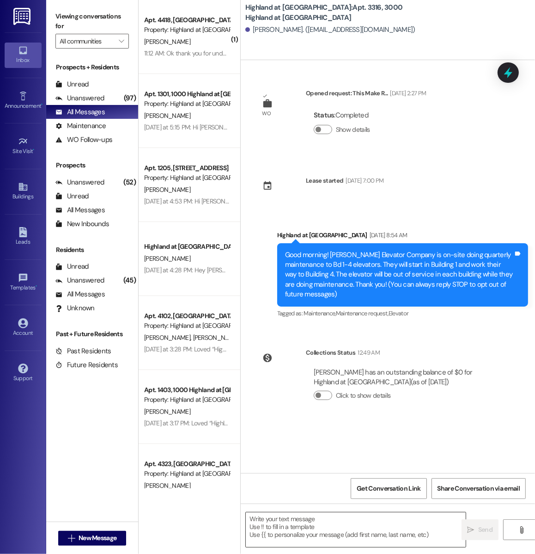
click at [292, 535] on textarea at bounding box center [356, 529] width 220 height 35
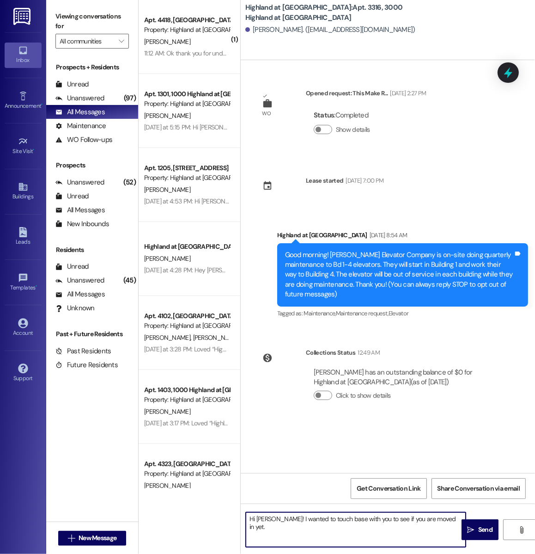
type textarea "Hi [PERSON_NAME]! I wanted to touch base with you to see if you are moved in ye…"
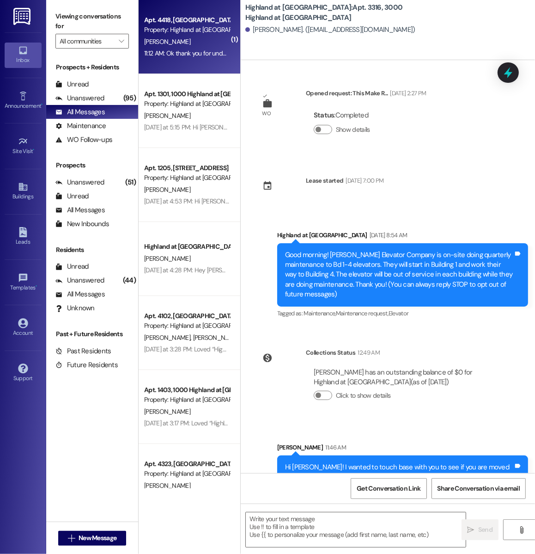
click at [176, 46] on div "[PERSON_NAME]" at bounding box center [186, 42] width 87 height 12
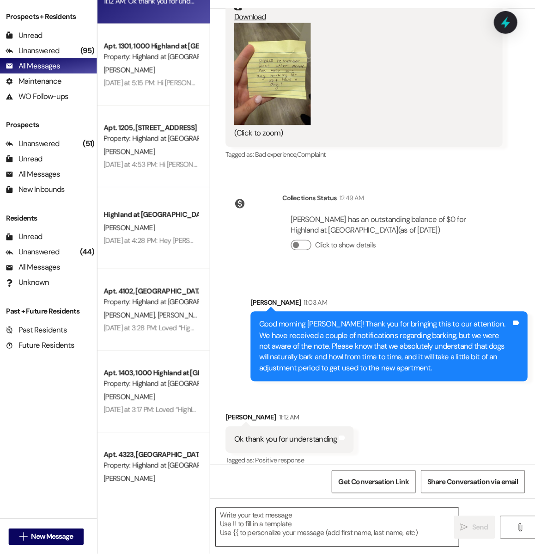
click at [275, 523] on textarea at bounding box center [356, 529] width 220 height 35
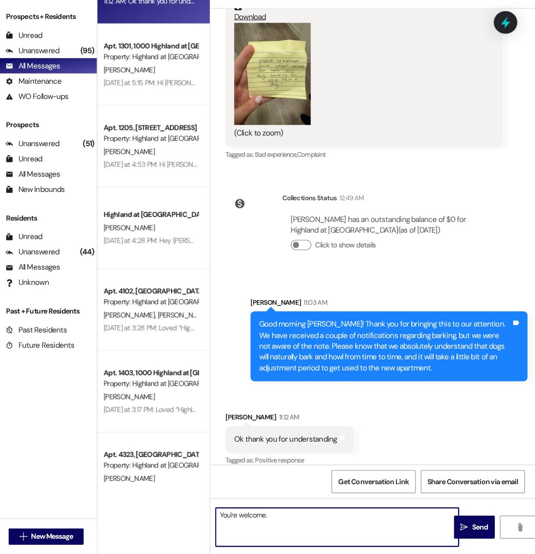
drag, startPoint x: 310, startPoint y: 519, endPoint x: 240, endPoint y: 519, distance: 69.8
click at [240, 519] on div "( 1 ) Apt. 4418, 4000 Highland at Spring Hill Property: Highland at Spring Hill…" at bounding box center [337, 277] width 397 height 554
type textarea "Of course. We know that t"
drag, startPoint x: 328, startPoint y: 523, endPoint x: 196, endPoint y: 512, distance: 132.7
click at [196, 512] on div "( 1 ) Apt. 4418, 4000 Highland at Spring Hill Property: Highland at Spring Hill…" at bounding box center [337, 277] width 397 height 554
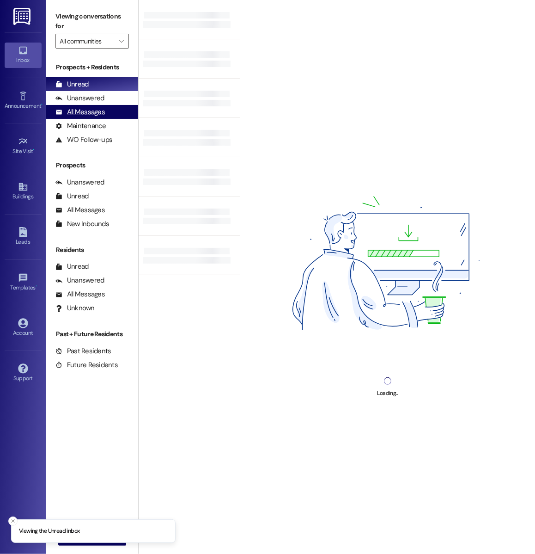
click at [103, 112] on div "All Messages" at bounding box center [79, 112] width 49 height 10
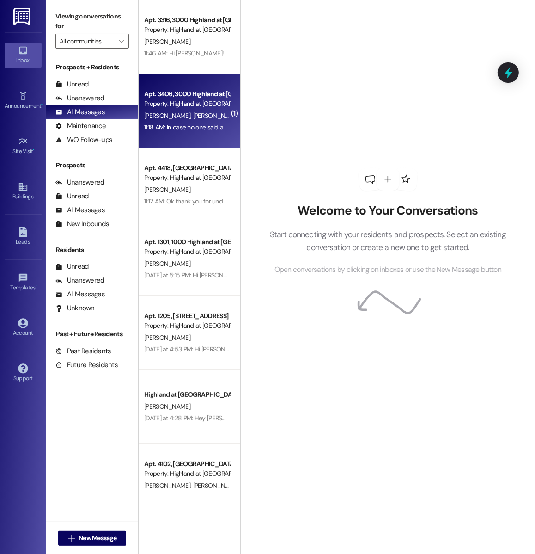
click at [202, 122] on div "11:18 AM: In case no one said anything yet, the Building 3 elevator is out! 11:…" at bounding box center [186, 128] width 87 height 12
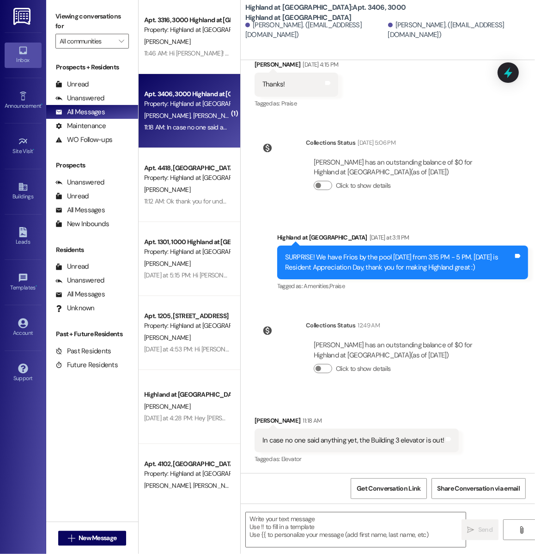
scroll to position [7397, 0]
click at [302, 546] on textarea at bounding box center [356, 529] width 220 height 35
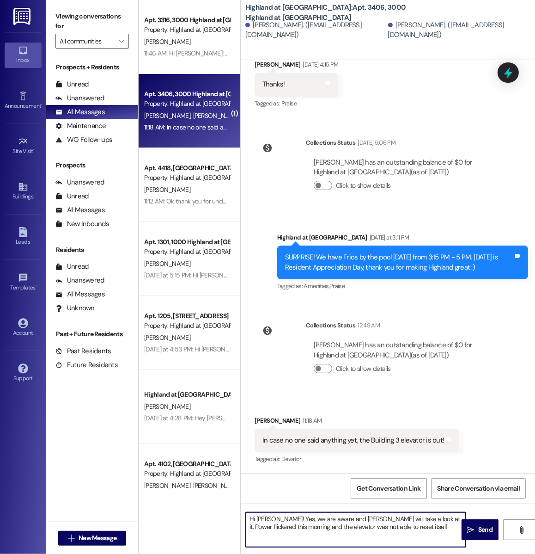
type textarea "Hi [PERSON_NAME]! Yes, we are aware and [PERSON_NAME] will take a look at it. P…"
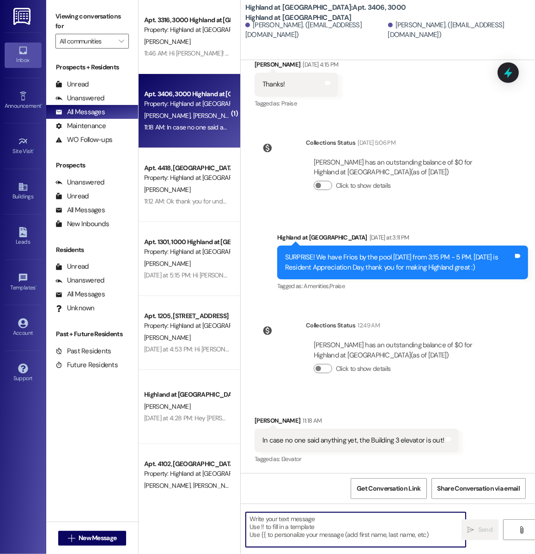
scroll to position [7471, 0]
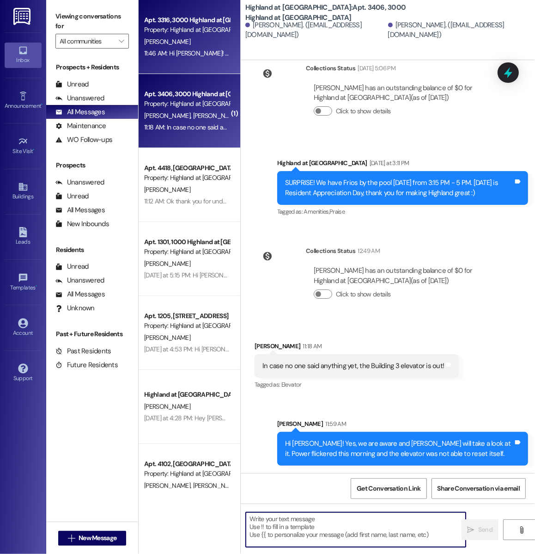
click at [203, 48] on div "11:46 AM: Hi [PERSON_NAME]! I wanted to touch base with you to see if you are m…" at bounding box center [186, 54] width 87 height 12
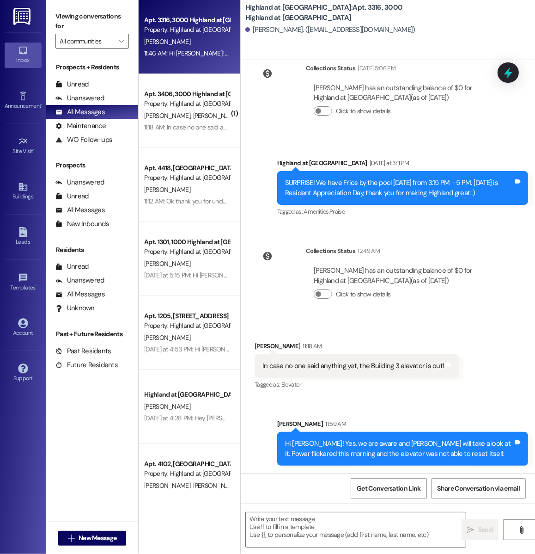
scroll to position [13, 0]
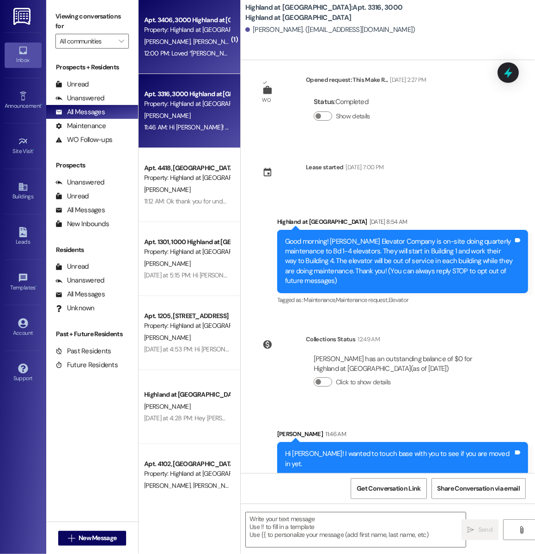
click at [193, 41] on span "[PERSON_NAME]" at bounding box center [216, 41] width 46 height 8
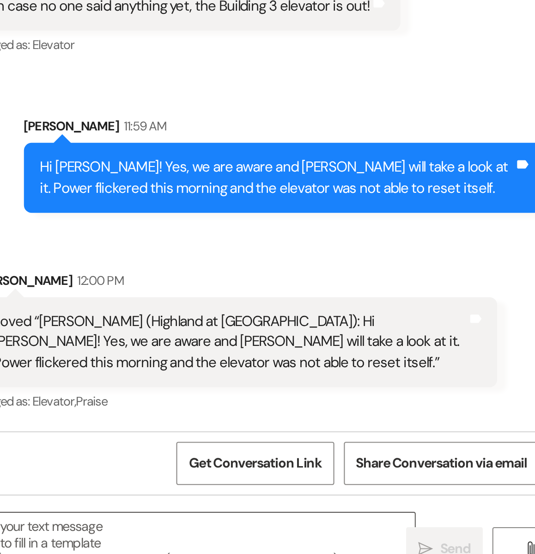
scroll to position [0, 0]
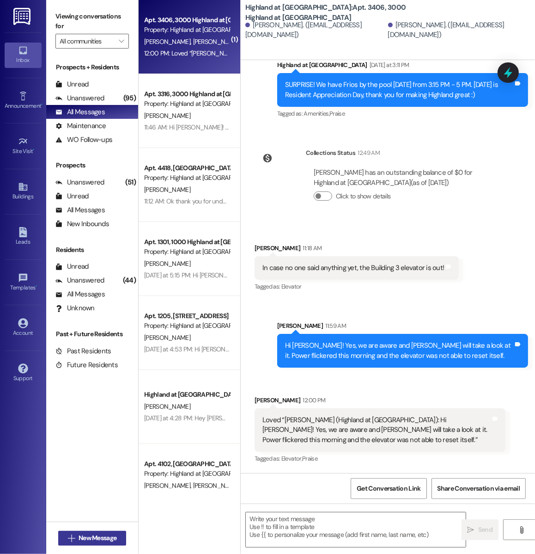
click at [112, 536] on span "New Message" at bounding box center [98, 538] width 38 height 10
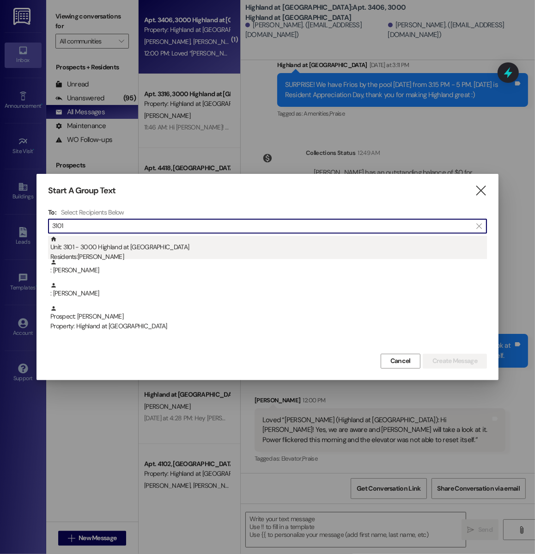
type input "3101"
click at [153, 248] on div "Unit: 3101 - 3000 Highland at [GEOGRAPHIC_DATA] Residents: [PERSON_NAME]" at bounding box center [268, 249] width 437 height 26
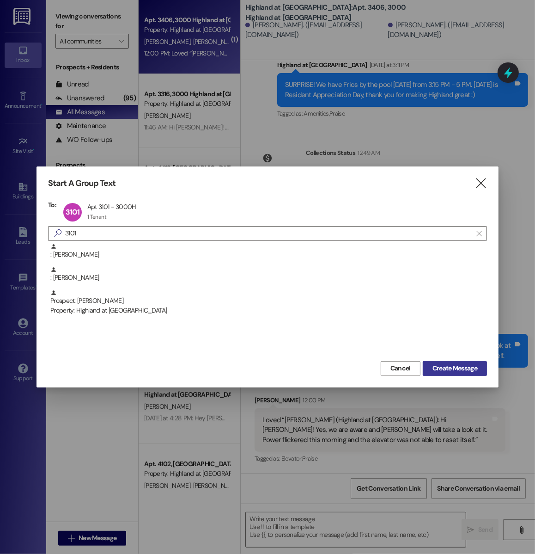
click at [441, 367] on span "Create Message" at bounding box center [455, 368] width 45 height 10
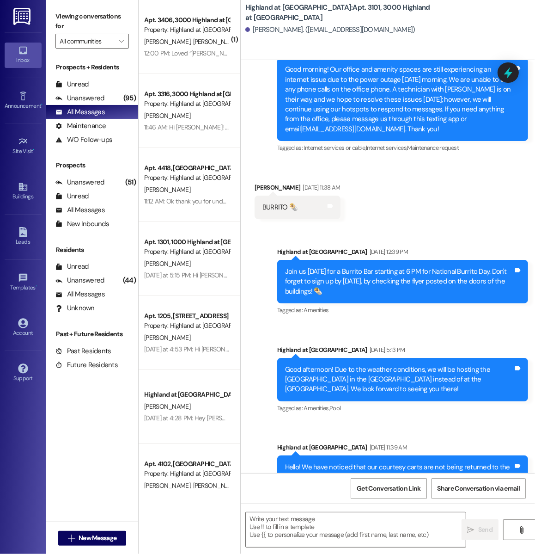
scroll to position [9154, 0]
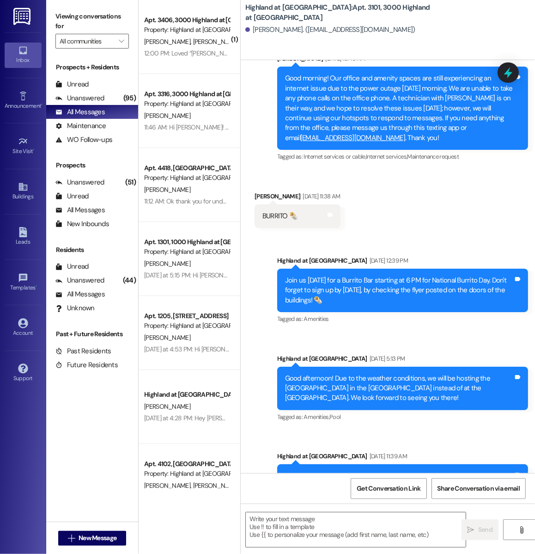
drag, startPoint x: 286, startPoint y: 109, endPoint x: 477, endPoint y: 165, distance: 198.6
copy div "Hello! Due to the power outage this morning, the internet in the Leasing Office…"
click at [20, 101] on div "Announcement •" at bounding box center [23, 105] width 46 height 9
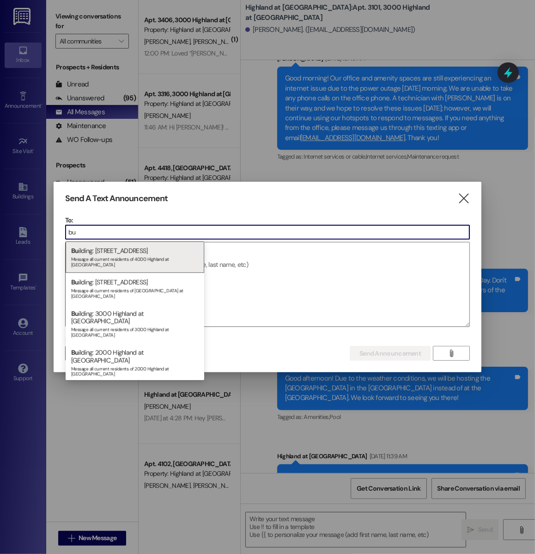
type input "b"
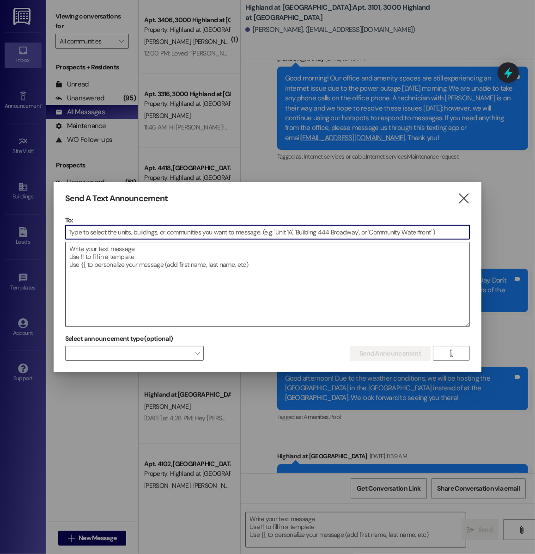
click at [306, 288] on textarea at bounding box center [268, 284] width 404 height 84
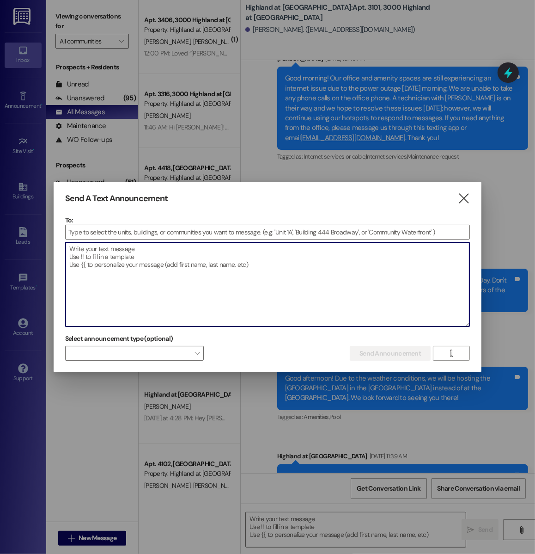
paste textarea "Hello! Due to the power outage this morning, the internet in the Leasing Office…"
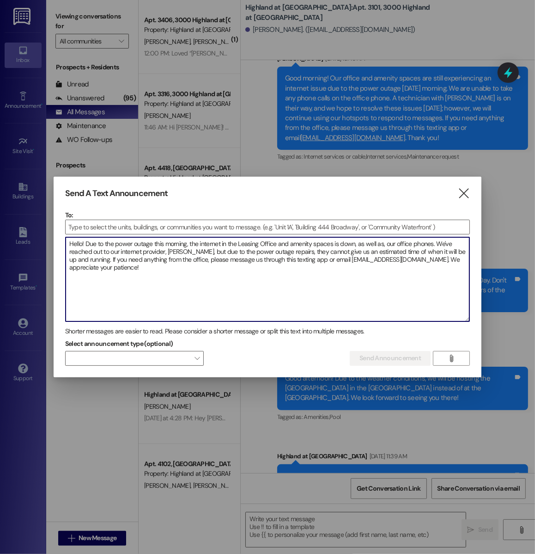
drag, startPoint x: 190, startPoint y: 241, endPoint x: 208, endPoint y: 266, distance: 31.1
click at [208, 266] on textarea "Hello! Due to the power outage this morning, the internet in the Leasing Office…" at bounding box center [268, 279] width 404 height 84
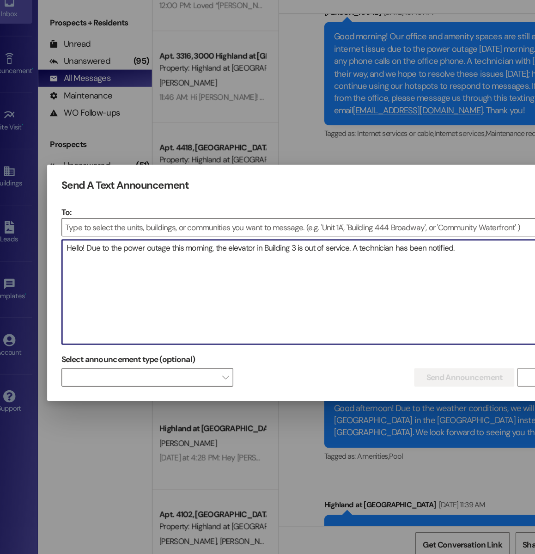
click at [115, 246] on textarea "Hello! Due to the power outage this morning, the elevator in Building 3 is out …" at bounding box center [268, 284] width 404 height 84
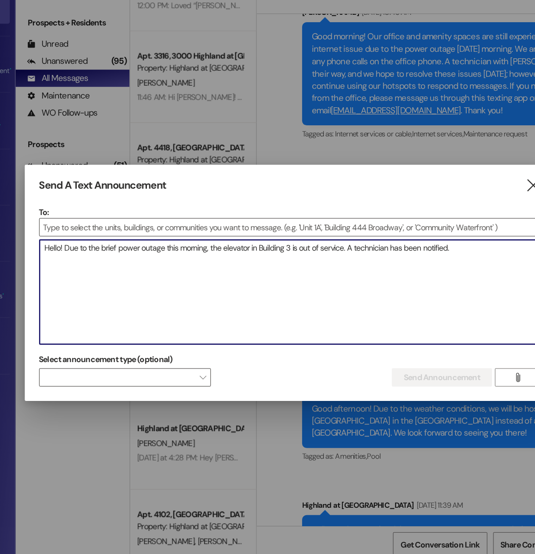
click at [400, 248] on textarea "Hello! Due to the brief power outage this morning, the elevator in Building 3 i…" at bounding box center [268, 284] width 404 height 84
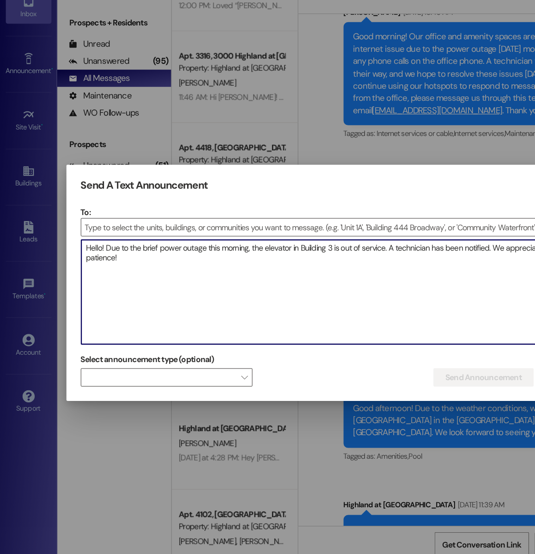
drag, startPoint x: 114, startPoint y: 256, endPoint x: 62, endPoint y: 244, distance: 53.6
click at [62, 244] on div "Send A Text Announcement  To:  Drop image file here Hello! Due to the brief p…" at bounding box center [268, 277] width 428 height 191
click at [122, 263] on textarea "Hello! Due to the brief power outage this morning, the elevator in Building 3 i…" at bounding box center [268, 284] width 404 height 84
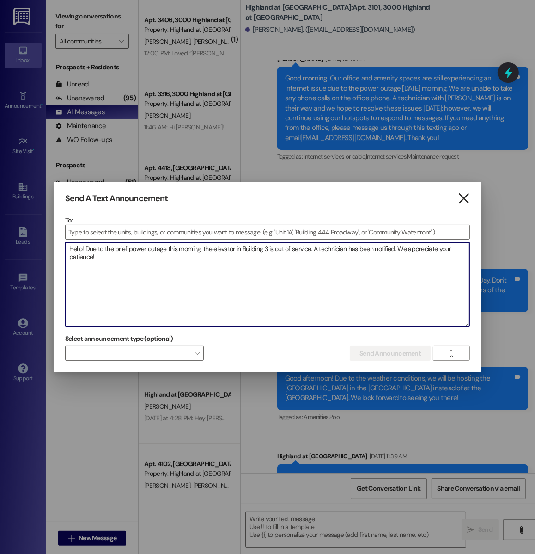
type textarea "Hello! Due to the brief power outage this morning, the elevator in Building 3 i…"
click at [464, 195] on icon "" at bounding box center [464, 199] width 12 height 10
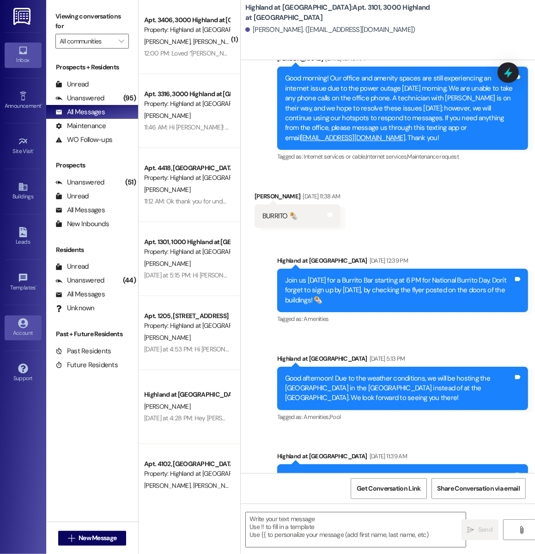
click at [22, 331] on div "Account" at bounding box center [23, 332] width 46 height 9
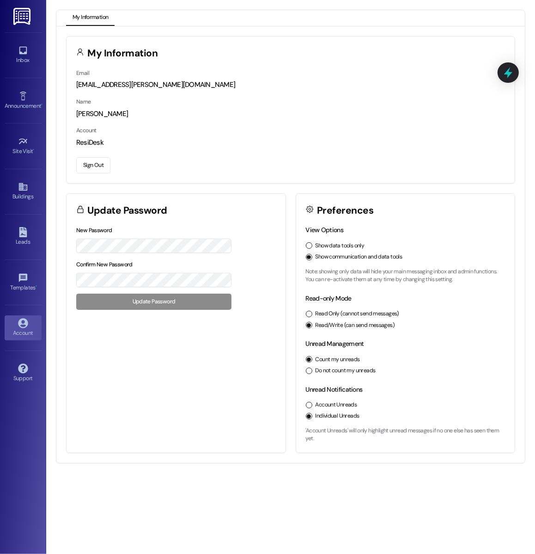
click at [105, 164] on button "Sign Out" at bounding box center [93, 165] width 34 height 16
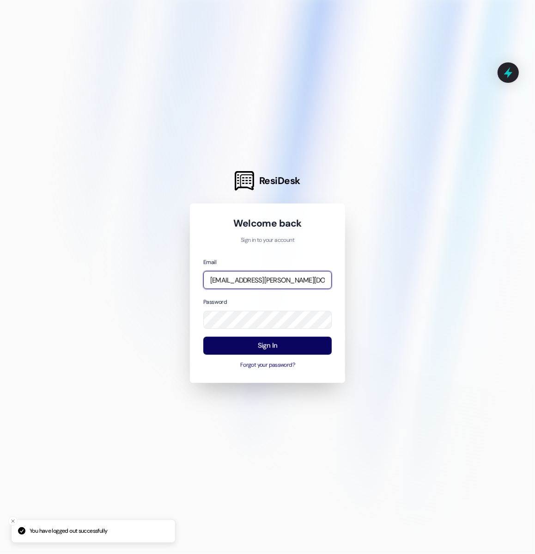
click at [310, 279] on input "[EMAIL_ADDRESS][PERSON_NAME][DOMAIN_NAME]" at bounding box center [267, 280] width 129 height 18
type input "[EMAIL_ADDRESS][DOMAIN_NAME]"
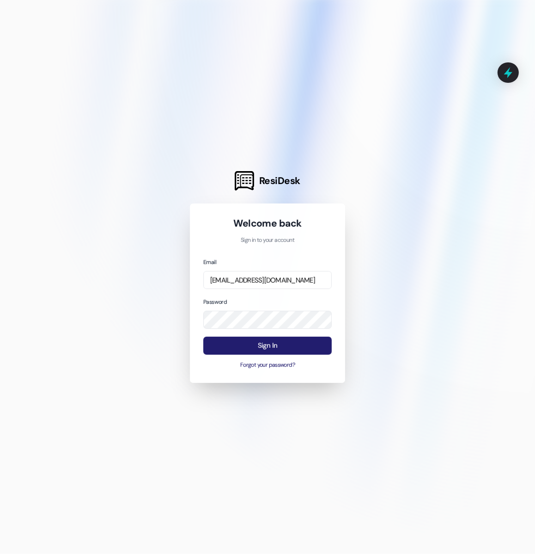
click at [213, 349] on button "Sign In" at bounding box center [267, 346] width 129 height 18
